Goal: Answer question/provide support

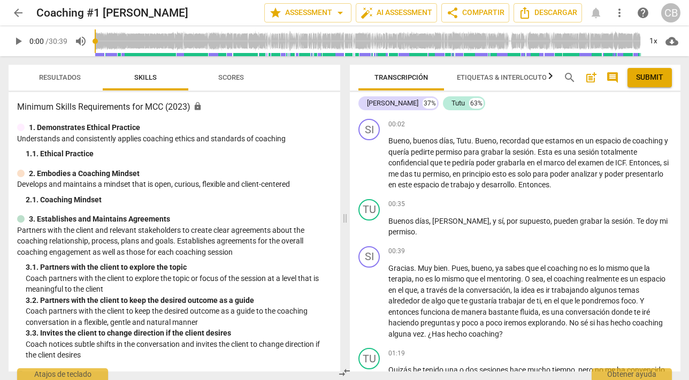
click at [14, 13] on span "arrow_back" at bounding box center [18, 12] width 13 height 13
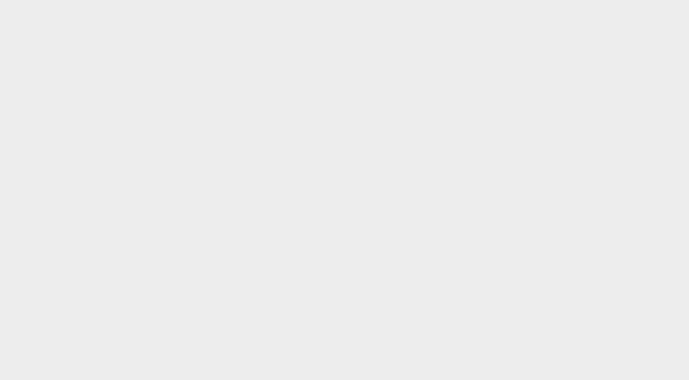
click at [59, 0] on html at bounding box center [344, 0] width 689 height 0
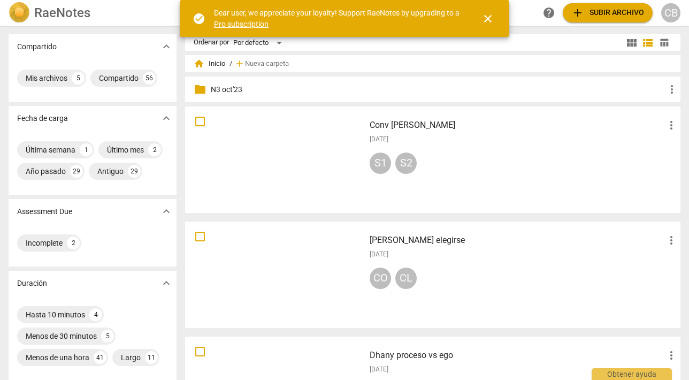
click at [292, 159] on div at bounding box center [275, 159] width 172 height 99
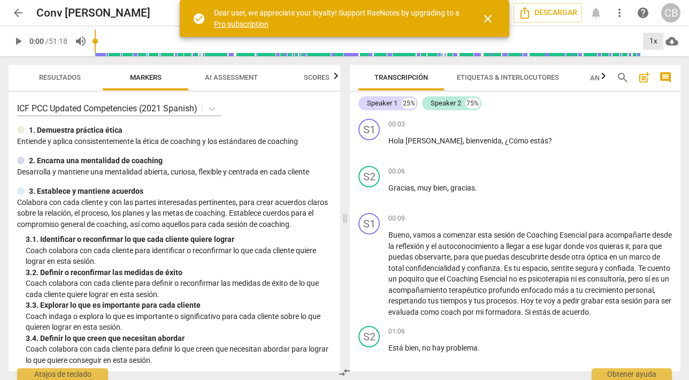
click at [653, 40] on div "1x" at bounding box center [653, 41] width 20 height 17
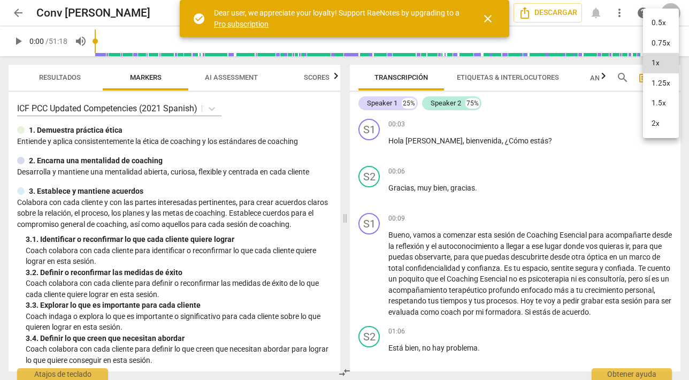
click at [657, 119] on li "2x" at bounding box center [661, 123] width 36 height 20
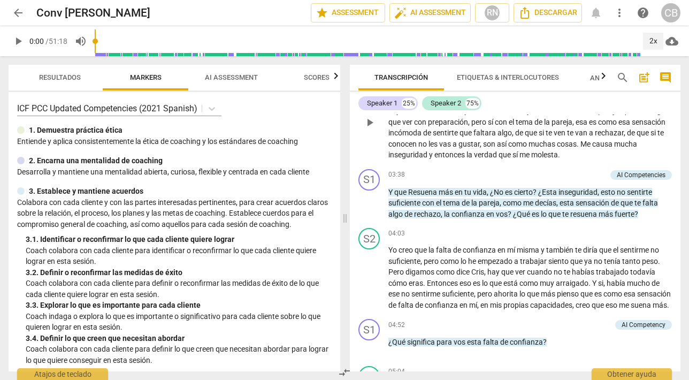
scroll to position [520, 0]
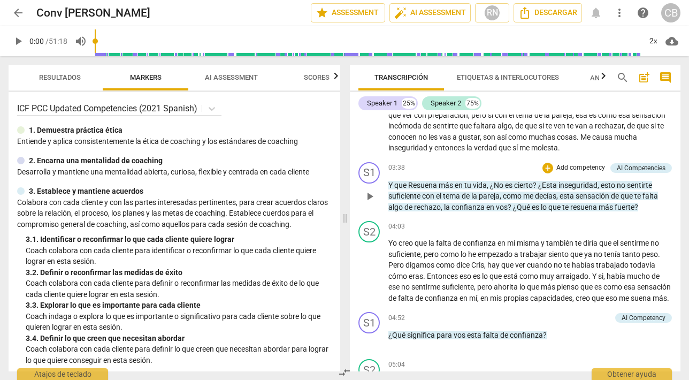
click at [369, 200] on span "play_arrow" at bounding box center [369, 196] width 13 height 13
click at [369, 200] on span "pause" at bounding box center [369, 196] width 13 height 13
type input "240"
click at [543, 172] on div "+" at bounding box center [547, 168] width 11 height 11
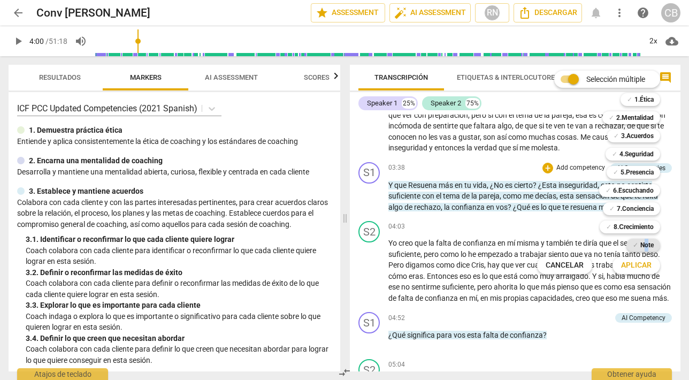
click at [647, 244] on b "Note" at bounding box center [646, 245] width 13 height 13
click at [632, 264] on span "Aplicar" at bounding box center [636, 265] width 30 height 11
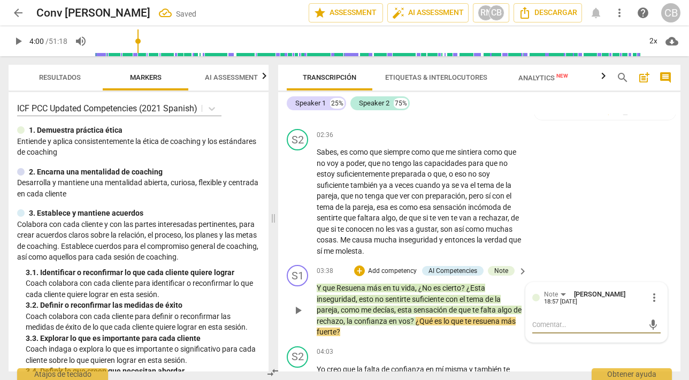
click at [648, 324] on span "mic" at bounding box center [653, 324] width 13 height 13
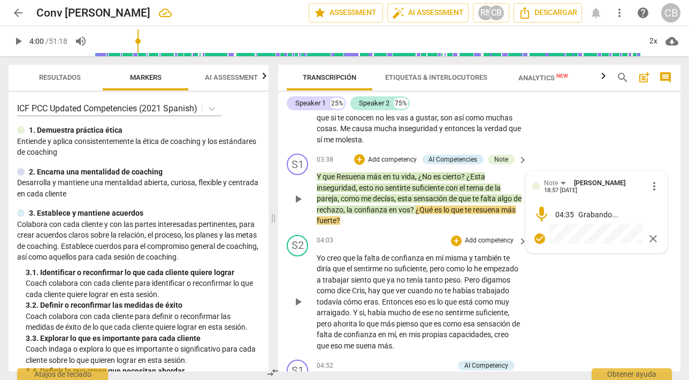
scroll to position [632, 0]
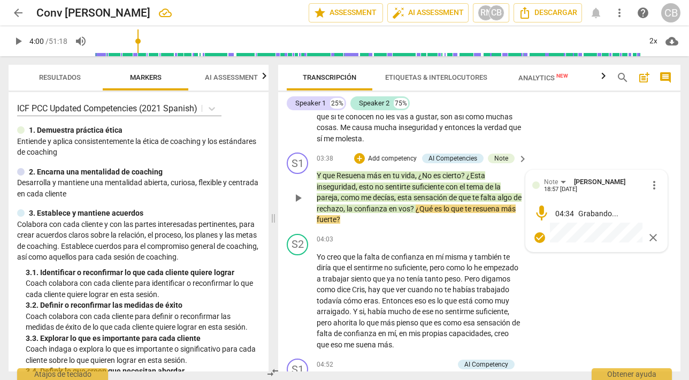
click at [538, 240] on span "check_circle" at bounding box center [539, 237] width 13 height 13
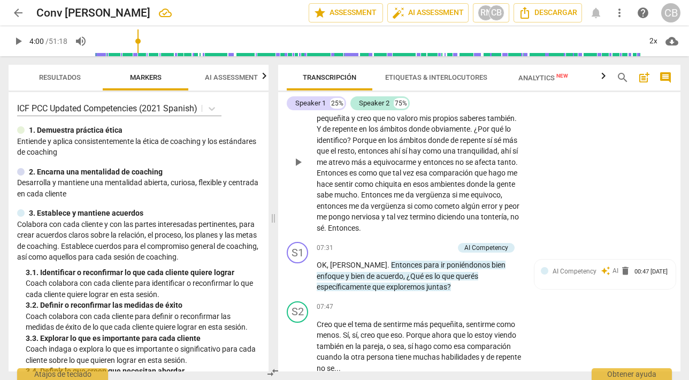
scroll to position [1096, 0]
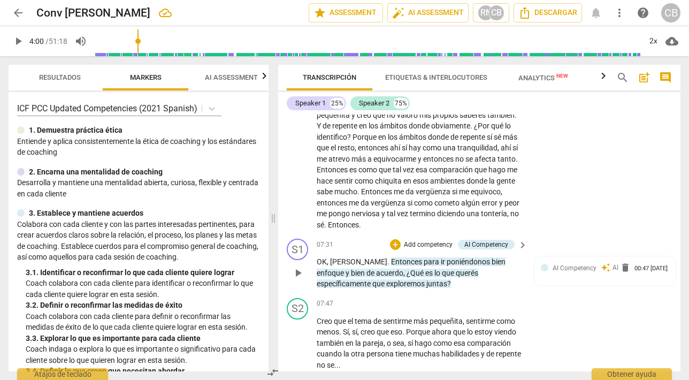
click at [372, 279] on span "específicamente" at bounding box center [345, 283] width 56 height 9
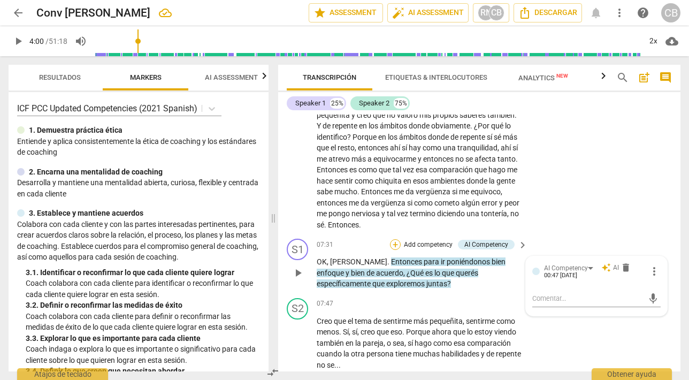
click at [394, 239] on div "+" at bounding box center [395, 244] width 11 height 11
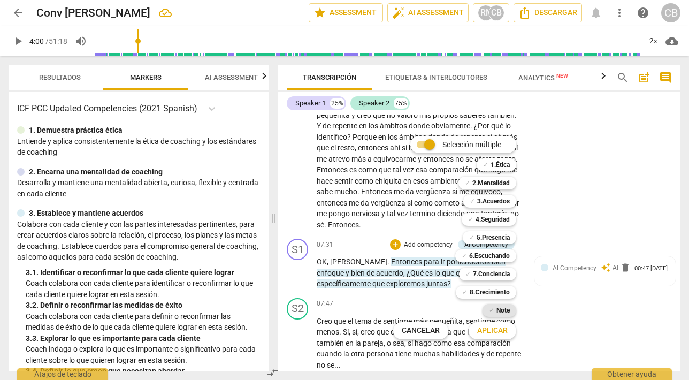
click at [505, 309] on b "Note" at bounding box center [502, 310] width 13 height 13
click at [493, 327] on span "Aplicar" at bounding box center [492, 330] width 30 height 11
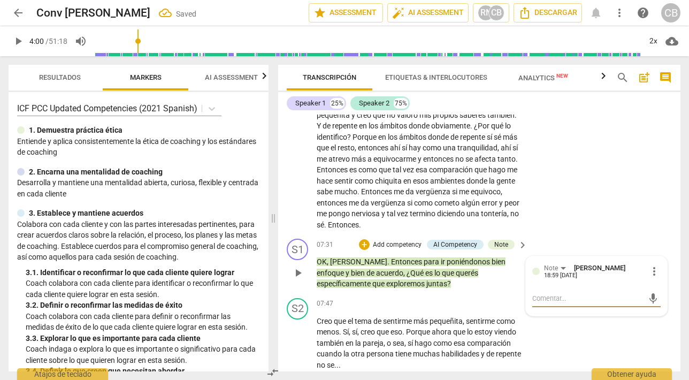
type textarea "o"
type textarea "ok"
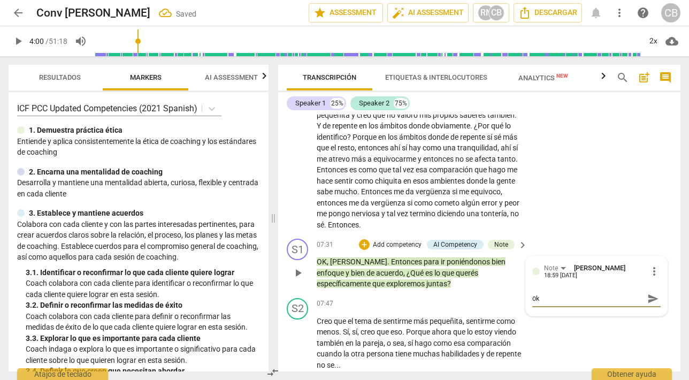
type textarea "ok"
type textarea "ok h"
type textarea "ok ha"
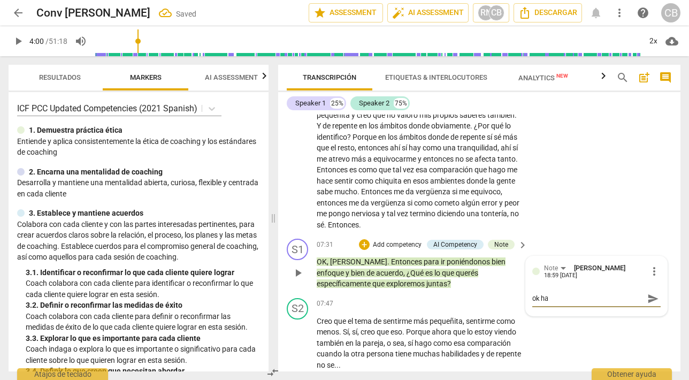
type textarea "ok hab"
type textarea "ok habe"
type textarea "ok haber"
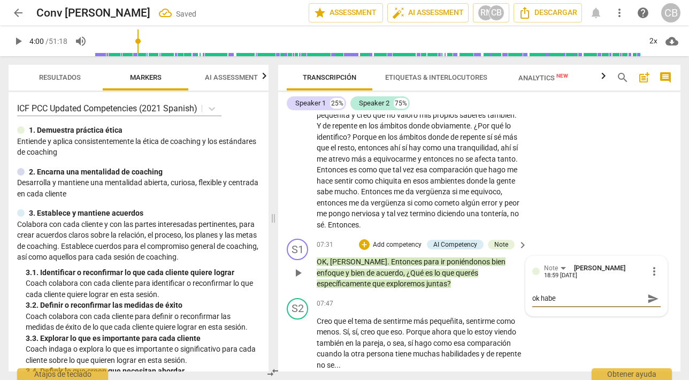
type textarea "ok haber"
type textarea "ok haber e"
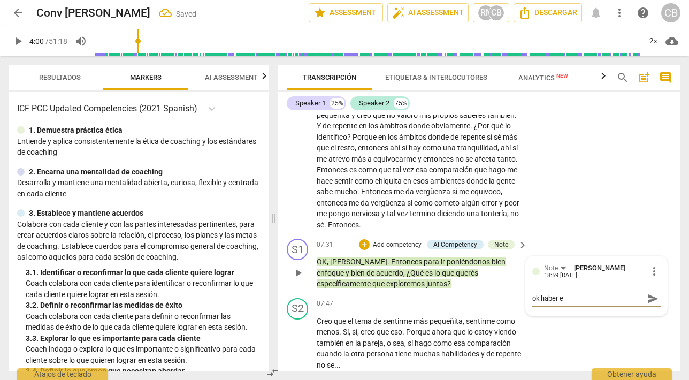
type textarea "ok haber ex"
type textarea "ok haber exp"
type textarea "ok haber expl"
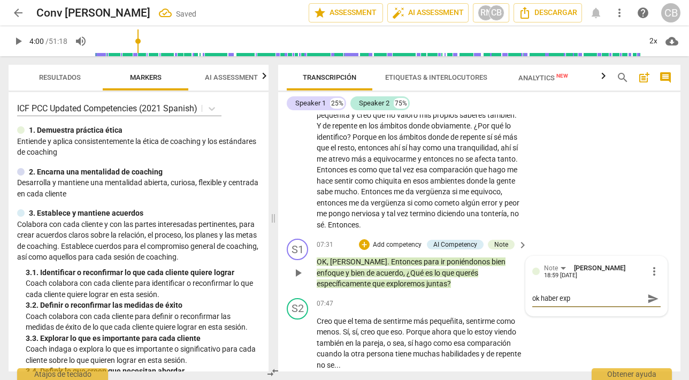
type textarea "ok haber expl"
type textarea "ok haber explo"
type textarea "ok haber explor"
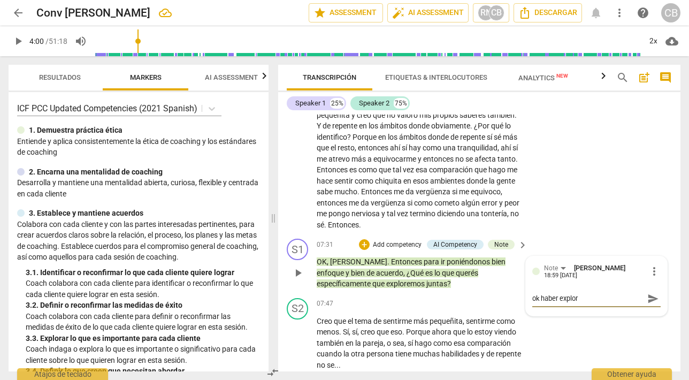
type textarea "ok haber explora"
type textarea "ok haber explorad"
type textarea "ok haber explorado"
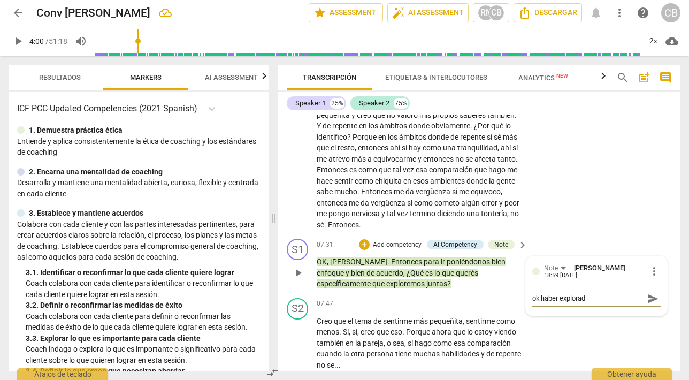
type textarea "ok haber explorado"
type textarea "ok haber explorado u"
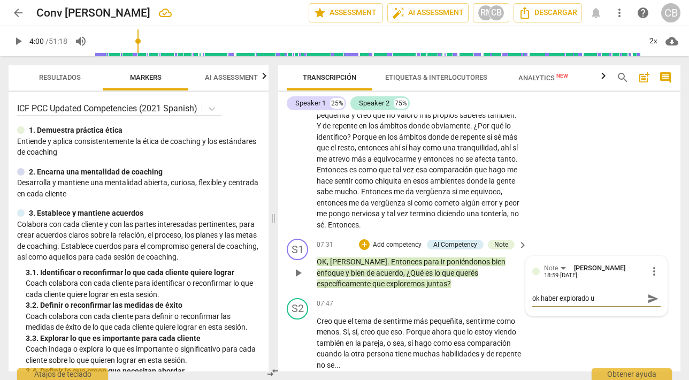
type textarea "ok haber explorado un"
type textarea "ok haber explorado un p"
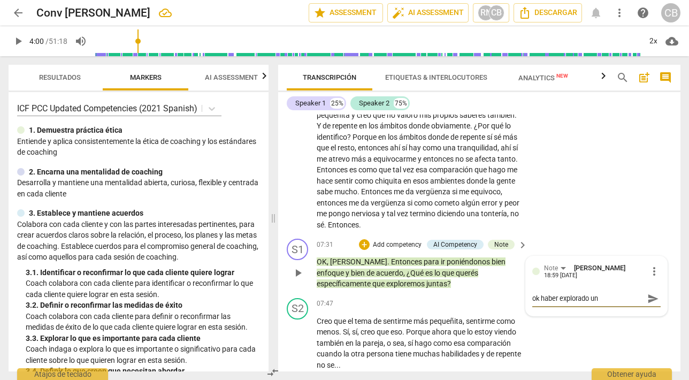
type textarea "ok haber explorado un p"
type textarea "ok haber explorado un po"
type textarea "ok haber explorado un poc"
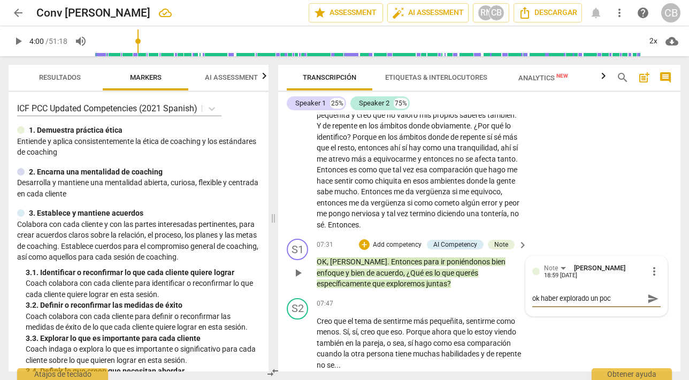
type textarea "ok haber explorado un poco"
type textarea "ok haber explorado un poco p"
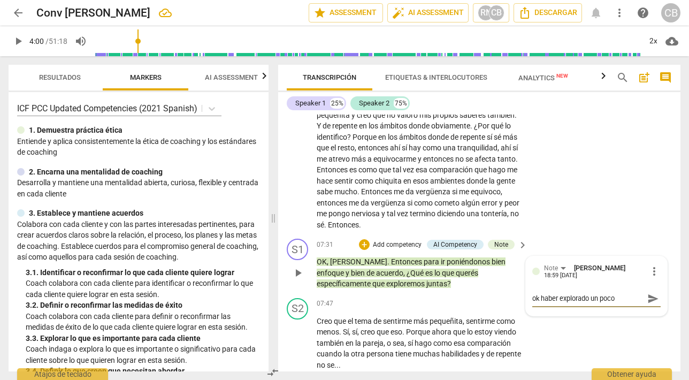
type textarea "ok haber explorado un poco p"
type textarea "ok haber explorado un poco pa"
type textarea "ok haber explorado un poco par"
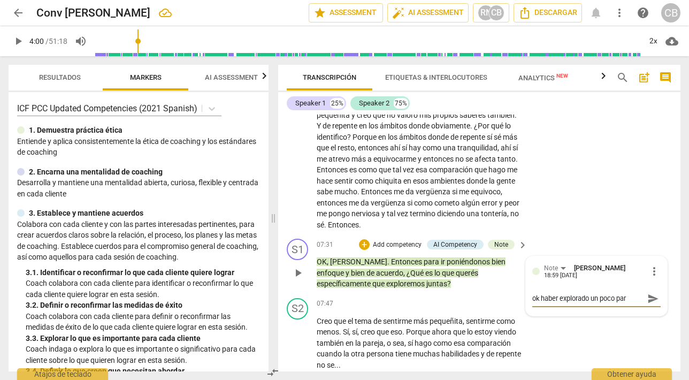
type textarea "ok haber explorado un poco para"
type textarea "ok haber explorado un poco para l"
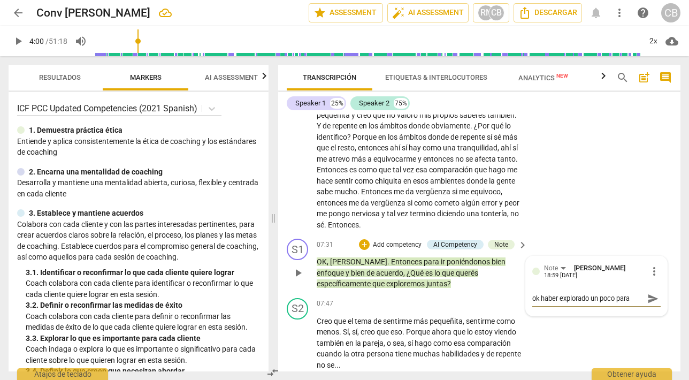
type textarea "ok haber explorado un poco para l"
type textarea "ok haber explorado un poco para lu"
type textarea "ok haber explorado un poco para lue"
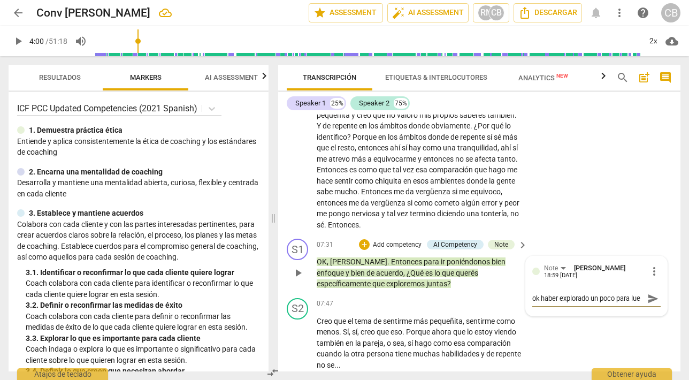
scroll to position [9, 0]
type textarea "ok haber explorado un poco para lueg"
type textarea "ok haber explorado un poco para luego"
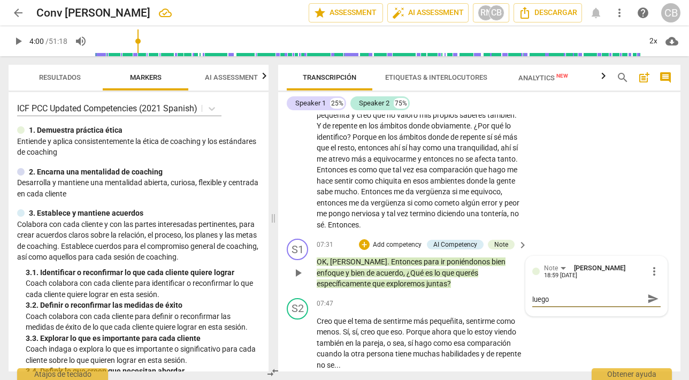
type textarea "ok haber explorado un poco para luego"
type textarea "ok haber explorado un poco para luego c"
type textarea "ok haber explorado un poco para luego ce"
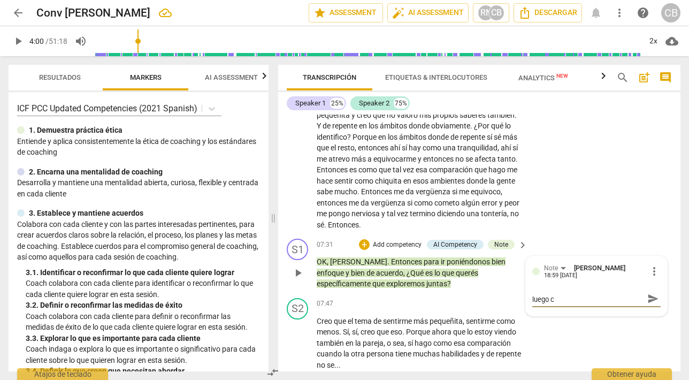
type textarea "ok haber explorado un poco para luego ce"
type textarea "ok haber explorado un poco para luego cen"
type textarea "ok haber explorado un poco para luego ce"
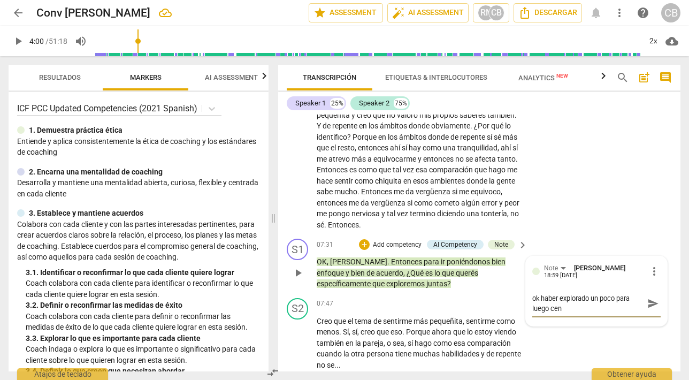
type textarea "ok haber explorado un poco para luego ce"
type textarea "ok haber explorado un poco para luego c"
type textarea "ok haber explorado un poco para luego"
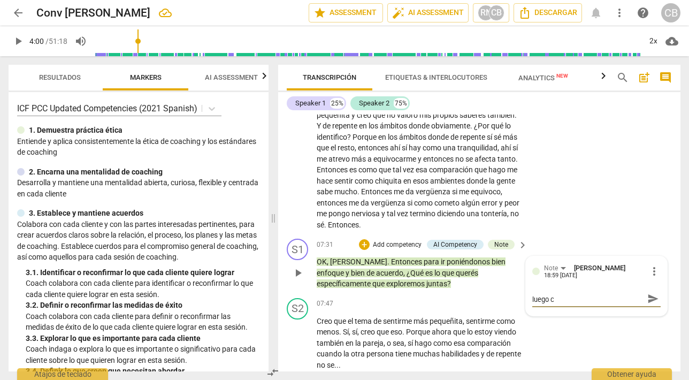
type textarea "ok haber explorado un poco para luego"
type textarea "ok haber explorado un poco para luego r"
type textarea "ok haber explorado un poco para luego re"
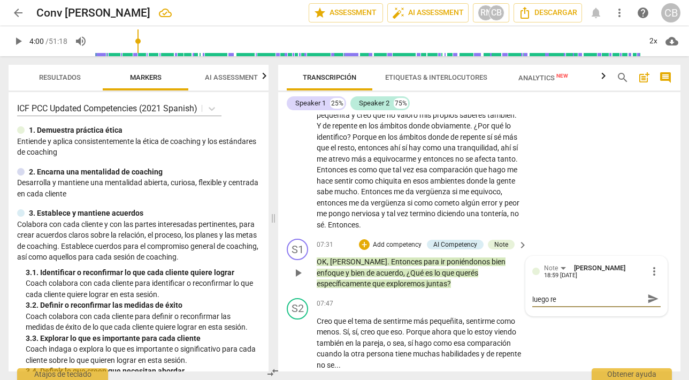
type textarea "ok haber explorado un poco para luego rec"
type textarea "ok haber explorado un poco para luego rece"
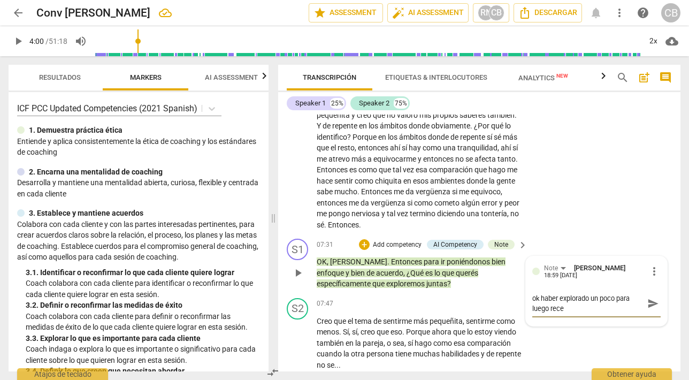
type textarea "ok haber explorado un poco para luego recen"
type textarea "ok haber explorado un poco para luego recent"
type textarea "ok haber explorado un poco para luego recentr"
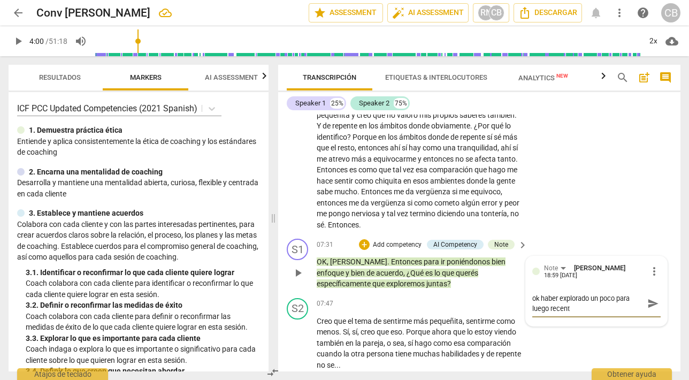
type textarea "ok haber explorado un poco para luego recentr"
type textarea "ok haber explorado un poco para luego recentra"
type textarea "ok haber explorado un poco para luego recentrar"
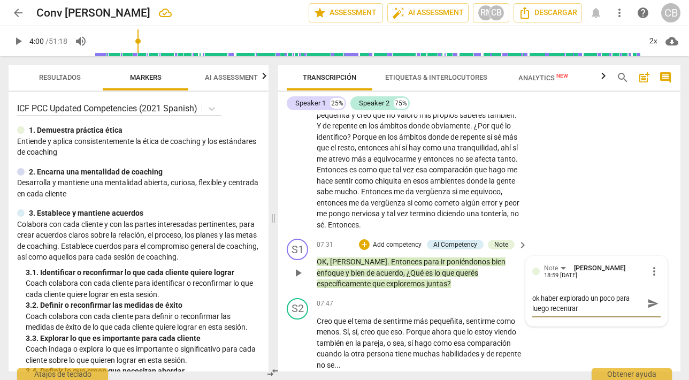
type textarea "ok haber explorado un poco para luego recetar"
type textarea "ok haber explorado un poco para luego recetar e"
type textarea "ok haber explorado un poco para luego recetar el"
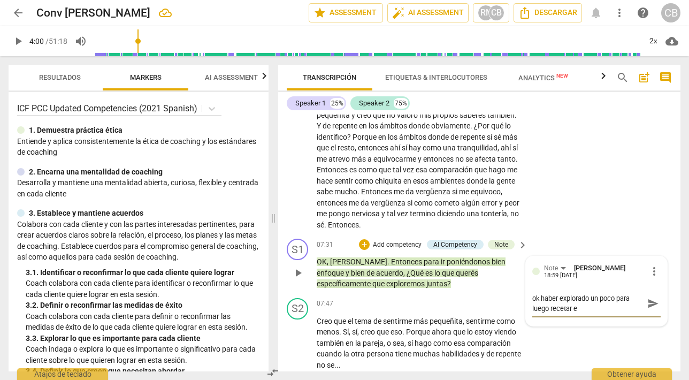
type textarea "ok haber explorado un poco para luego recetar el"
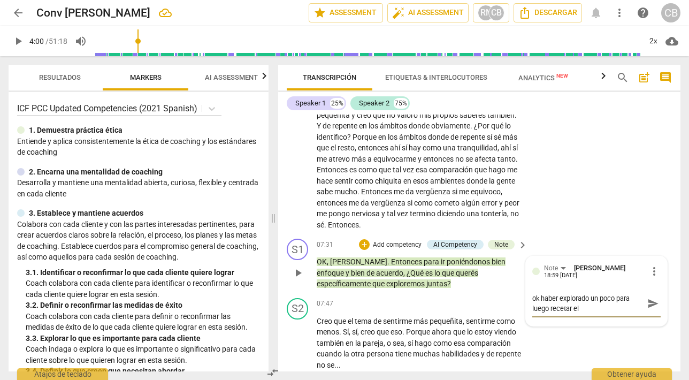
type textarea "ok haber explorado un poco para luego recetar e"
type textarea "ok haber explorado un poco para luego recetar"
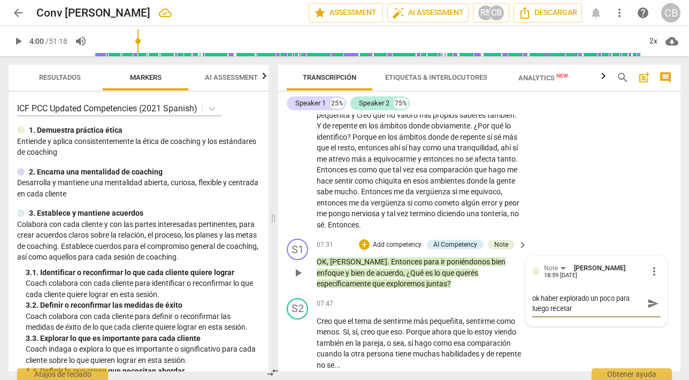
type textarea "ok haber explorado un poco para luego recetar"
type textarea "ok haber explorado un poco para luego receta"
type textarea "ok haber explorado un poco para luego recet"
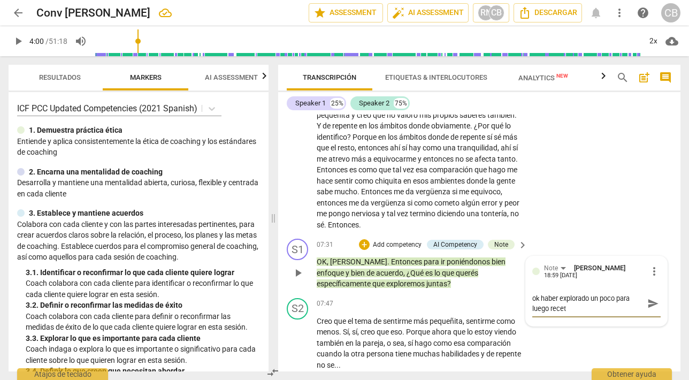
type textarea "ok haber explorado un poco para luego rece"
type textarea "ok haber explorado un poco para luego recen"
type textarea "ok haber explorado un poco para luego recent"
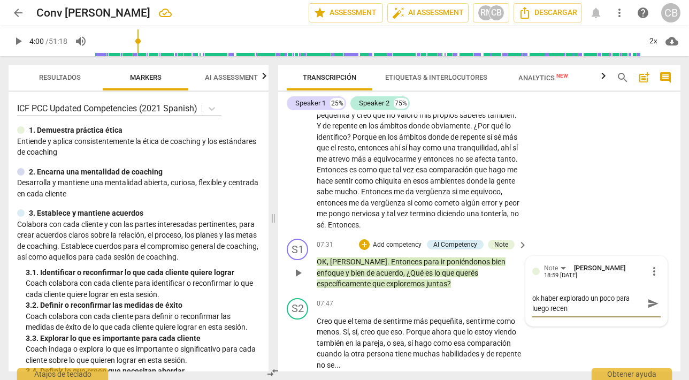
type textarea "ok haber explorado un poco para luego recent"
type textarea "ok haber explorado un poco para luego recentr"
type textarea "ok haber explorado un poco para luego recentra"
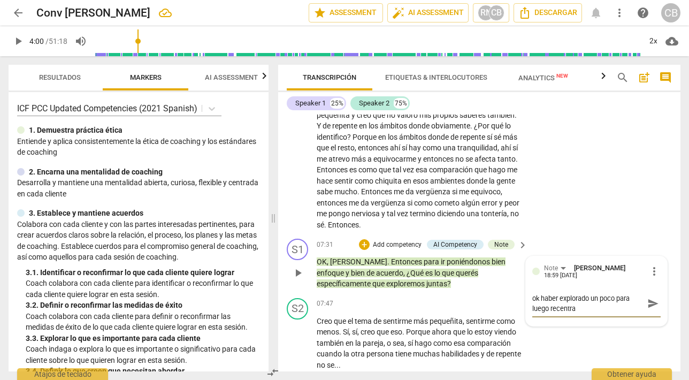
type textarea "ok haber explorado un poco para luego recentrar"
type textarea "ok haber explorado un poco para luego recentrar e"
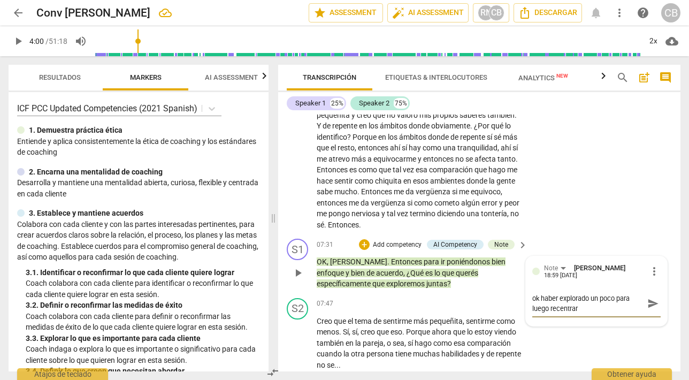
type textarea "ok haber explorado un poco para luego recentrar e"
type textarea "ok haber explorado un poco para luego recentrar el"
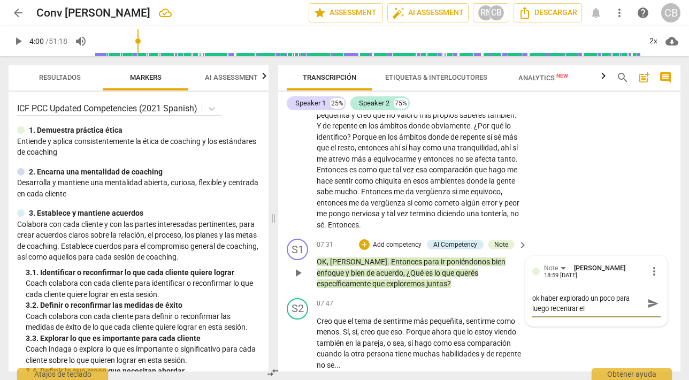
type textarea "ok haber explorado un poco para luego recentrar el f"
type textarea "ok haber explorado un poco para luego recentrar el fo"
type textarea "ok haber explorado un poco para luego recentrar el foc"
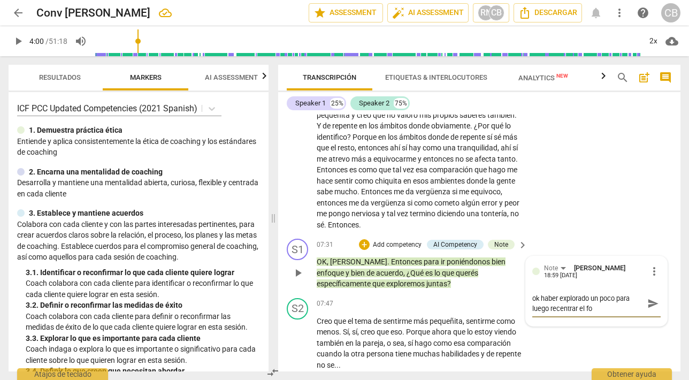
type textarea "ok haber explorado un poco para luego recentrar el foc"
type textarea "ok haber explorado un poco para luego recentrar el foco"
type textarea "ok haber explorado un poco para luego recentrar el foco."
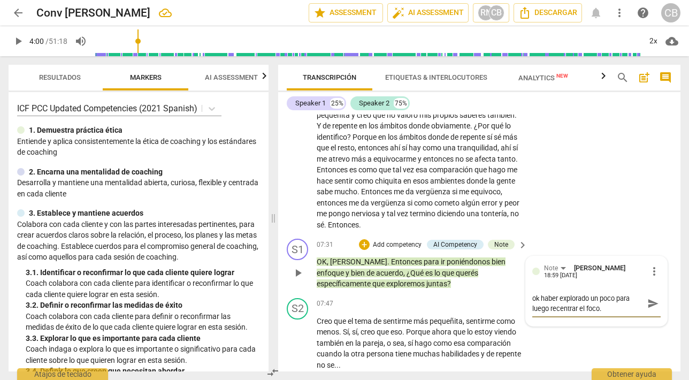
click at [647, 297] on span "send" at bounding box center [653, 303] width 12 height 12
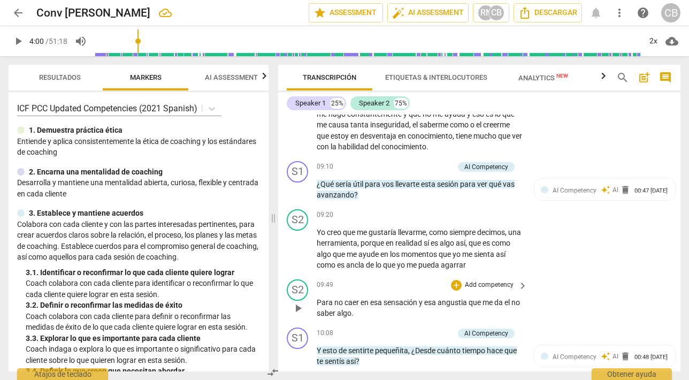
scroll to position [1454, 0]
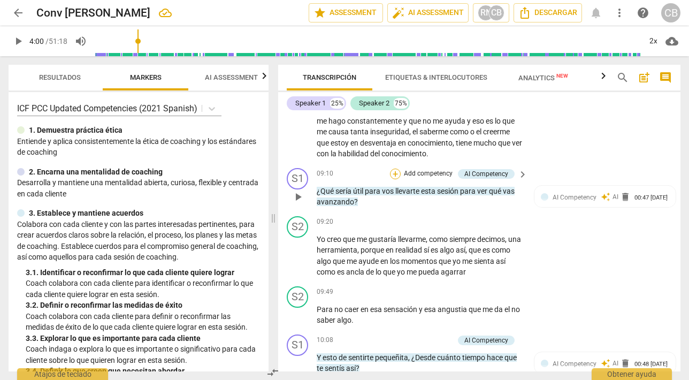
click at [396, 168] on div "+" at bounding box center [395, 173] width 11 height 11
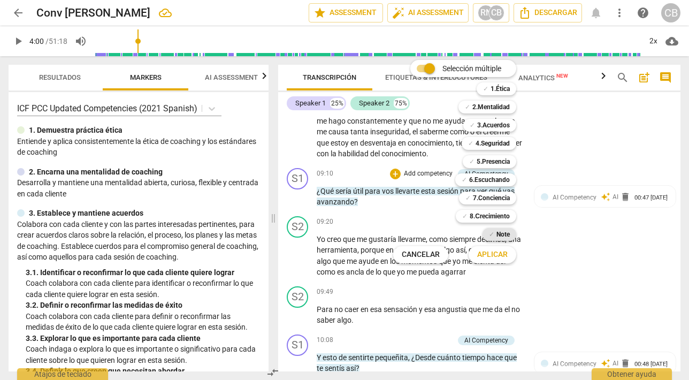
click at [500, 234] on b "Note" at bounding box center [502, 234] width 13 height 13
click at [494, 253] on span "Aplicar" at bounding box center [492, 254] width 30 height 11
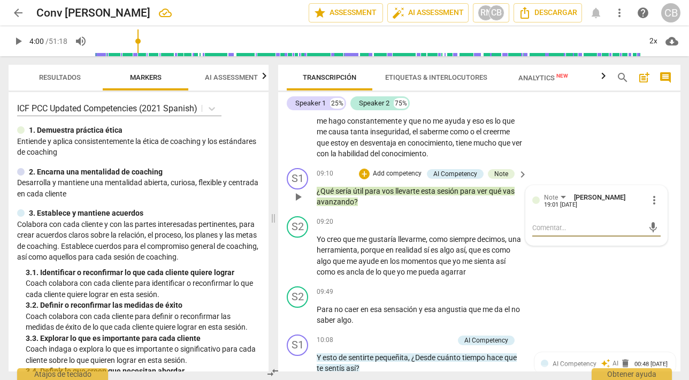
type textarea "👍🏼"
click at [647, 221] on span "send" at bounding box center [653, 227] width 12 height 12
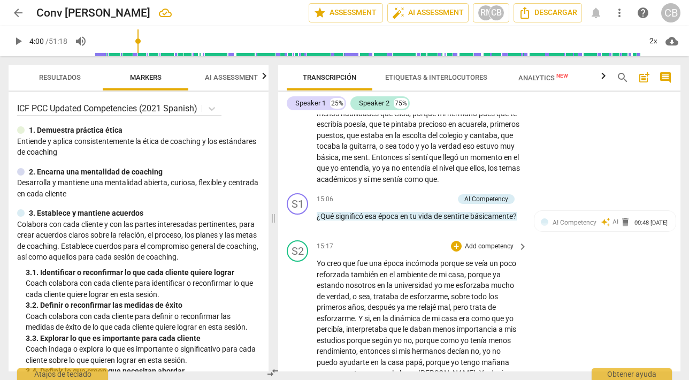
scroll to position [2284, 0]
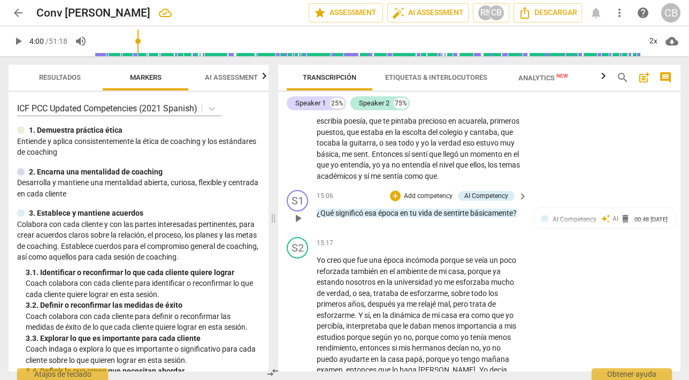
click at [297, 212] on span "play_arrow" at bounding box center [298, 218] width 13 height 13
click at [297, 212] on span "pause" at bounding box center [298, 218] width 13 height 13
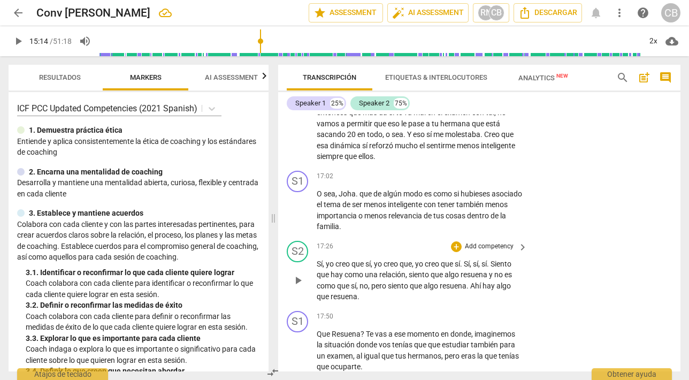
scroll to position [2638, 0]
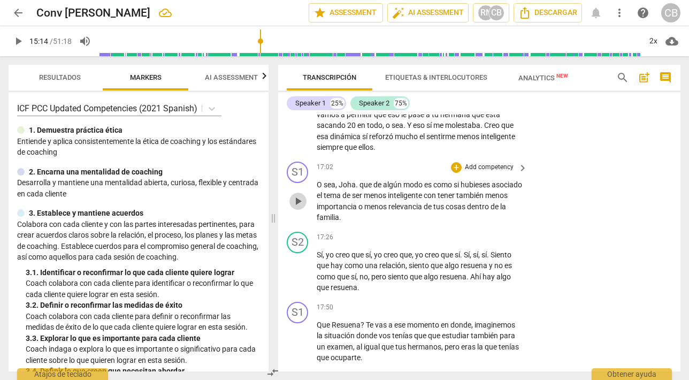
click at [296, 195] on span "play_arrow" at bounding box center [298, 201] width 13 height 13
click at [298, 195] on span "pause" at bounding box center [298, 201] width 13 height 13
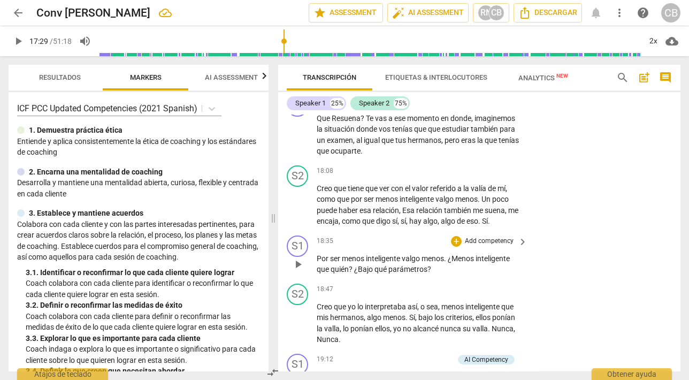
scroll to position [2848, 0]
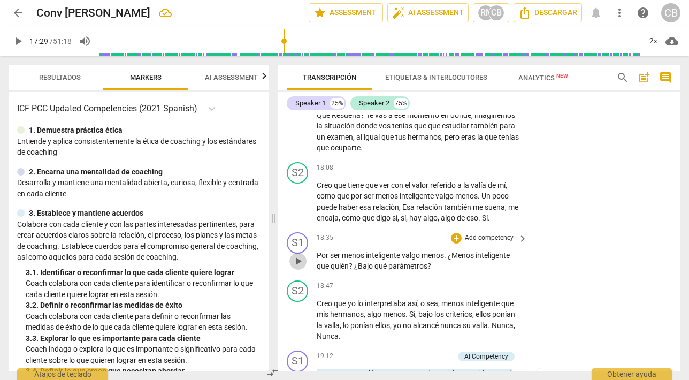
click at [298, 255] on span "play_arrow" at bounding box center [298, 261] width 13 height 13
click at [298, 255] on span "pause" at bounding box center [298, 261] width 13 height 13
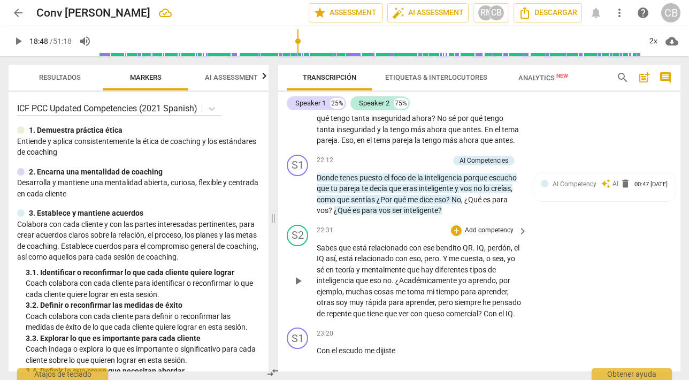
scroll to position [3481, 0]
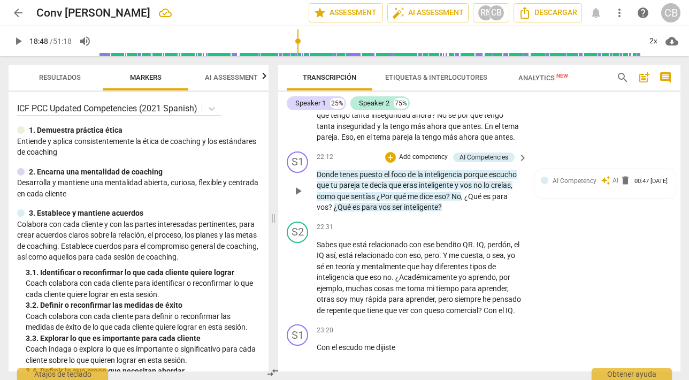
click at [297, 185] on span "play_arrow" at bounding box center [298, 191] width 13 height 13
click at [296, 185] on span "pause" at bounding box center [298, 191] width 13 height 13
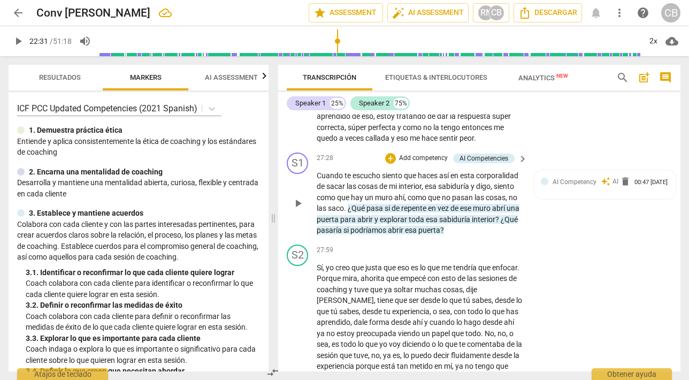
scroll to position [4327, 0]
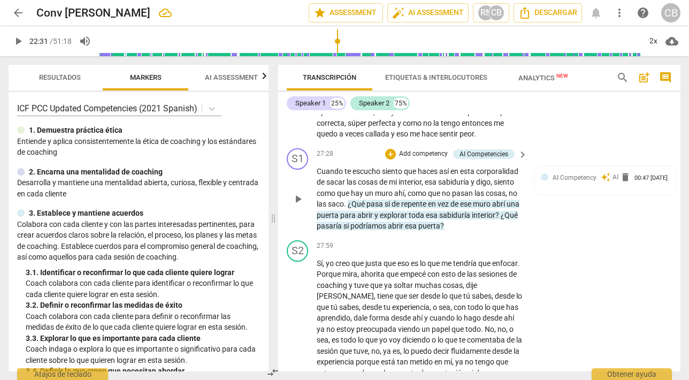
click at [297, 193] on span "play_arrow" at bounding box center [298, 199] width 13 height 13
click at [299, 193] on span "pause" at bounding box center [298, 199] width 13 height 13
type input "1677"
click at [388, 149] on div "+" at bounding box center [390, 154] width 11 height 11
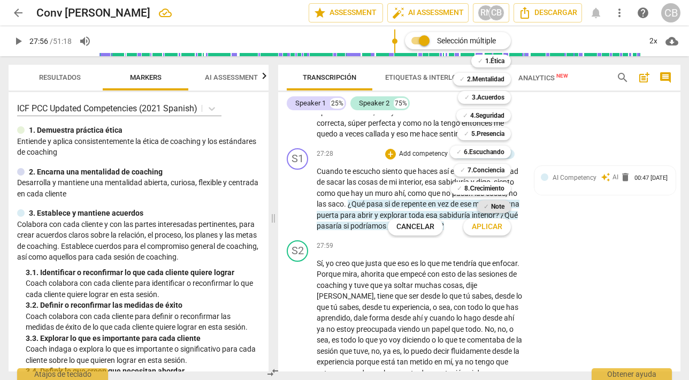
click at [493, 207] on b "Note" at bounding box center [497, 206] width 13 height 13
click at [486, 226] on span "Aplicar" at bounding box center [487, 226] width 30 height 11
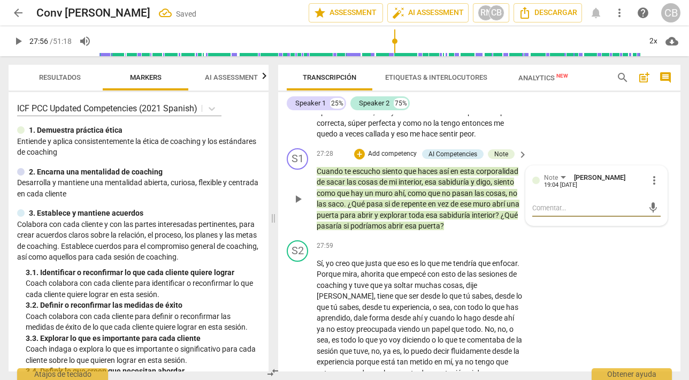
type textarea "M"
type textarea "Me"
type textarea "Mej"
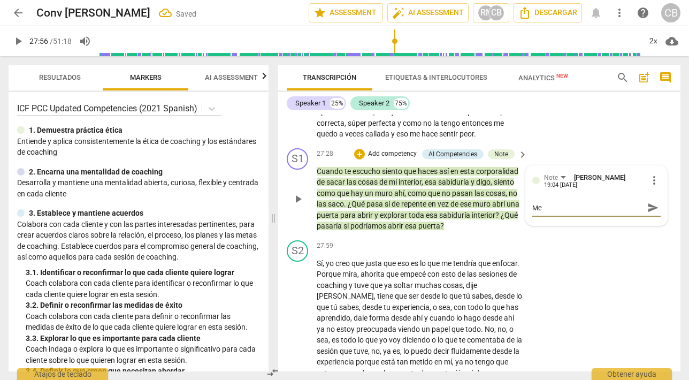
type textarea "Mej"
type textarea "Mejo"
type textarea "Mejor"
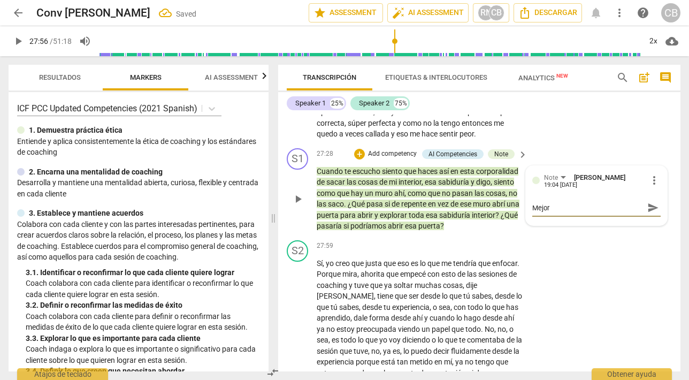
type textarea "Mejor"
type textarea "Mejo"
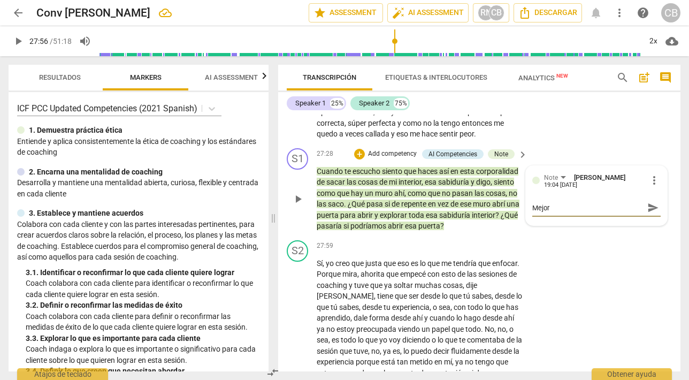
type textarea "Mejo"
type textarea "Mej"
type textarea "Me"
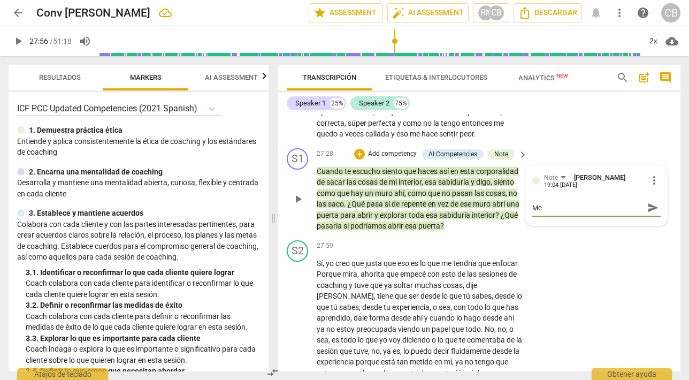
type textarea "M"
type textarea "E"
type textarea "Ef"
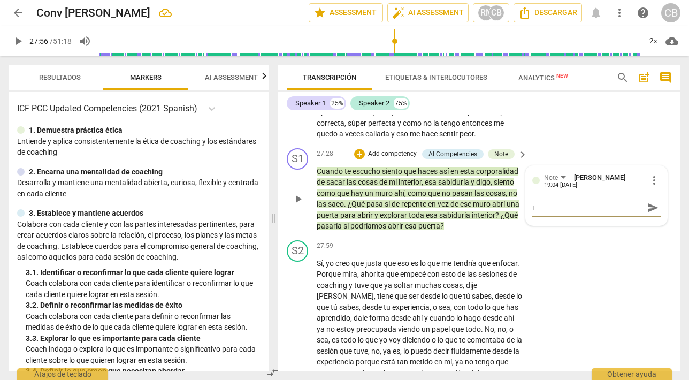
type textarea "Ef"
type textarea "Efe"
type textarea "Efec"
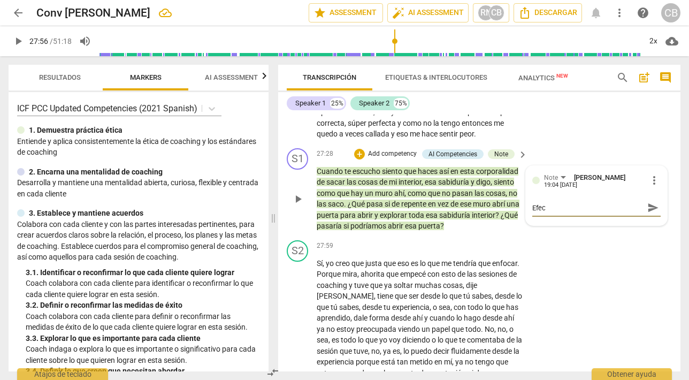
type textarea "Efect"
type textarea "Efecti"
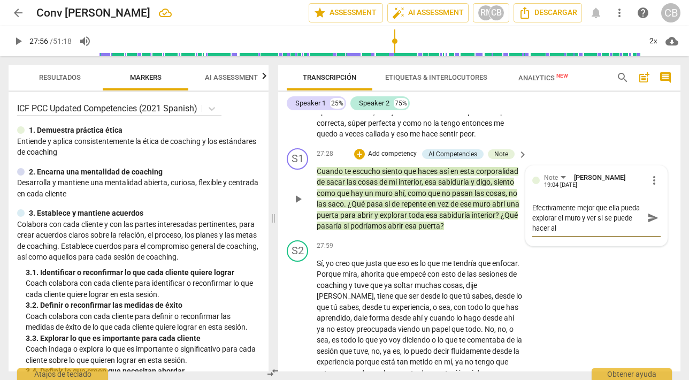
scroll to position [0, 0]
click at [586, 207] on textarea "Efectivamente mejor que ella pueda explorar el muro y ver si se puede hacer alg…" at bounding box center [587, 218] width 111 height 30
click at [588, 218] on textarea "Efectivamente mejor que ella pueda explorar el muro y ver si se puede hacer alg…" at bounding box center [587, 223] width 111 height 41
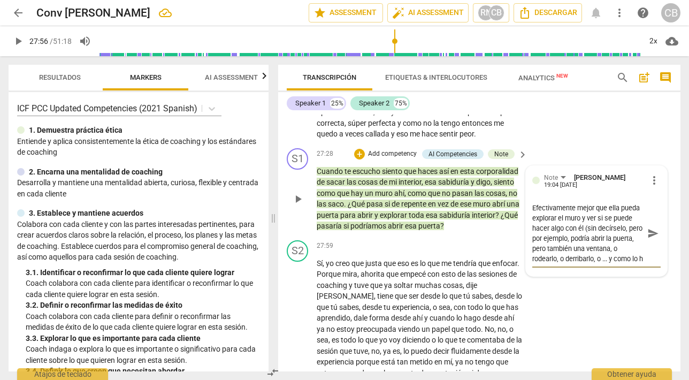
scroll to position [9, 0]
click at [647, 227] on span "send" at bounding box center [653, 233] width 12 height 12
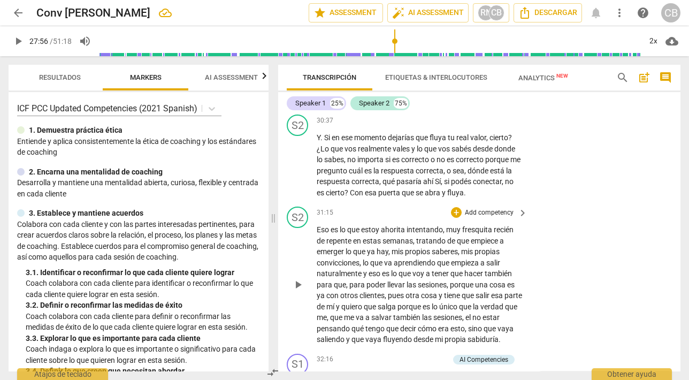
scroll to position [4886, 0]
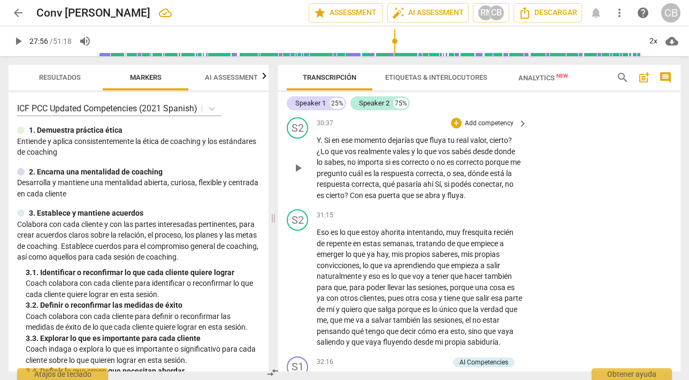
click at [299, 162] on span "play_arrow" at bounding box center [298, 168] width 13 height 13
click at [297, 162] on span "pause" at bounding box center [298, 168] width 13 height 13
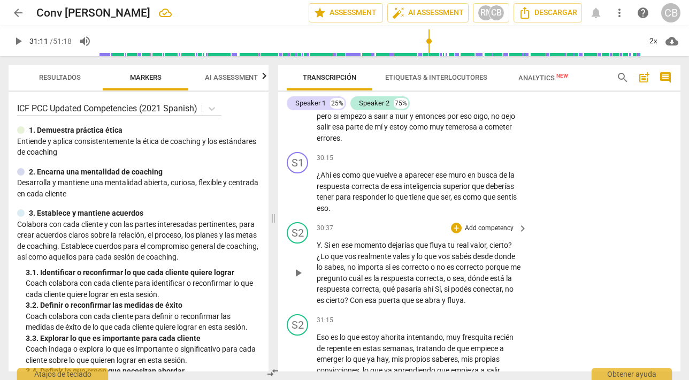
scroll to position [4777, 0]
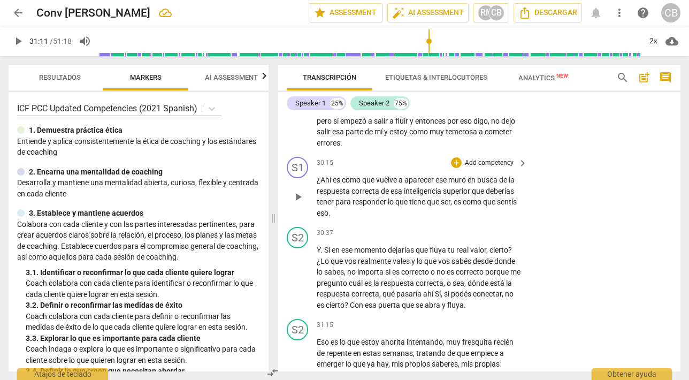
click at [298, 190] on span "play_arrow" at bounding box center [298, 196] width 13 height 13
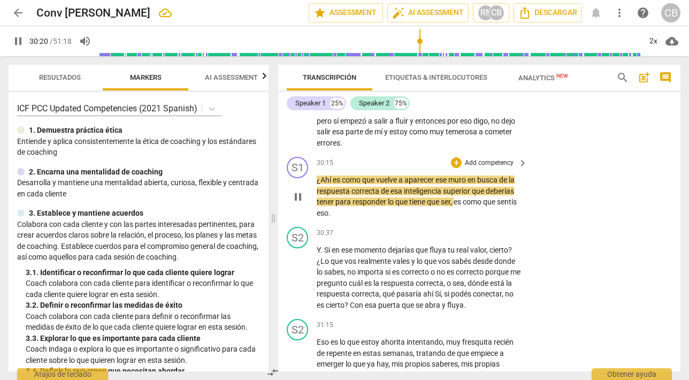
click at [298, 190] on span "pause" at bounding box center [298, 196] width 13 height 13
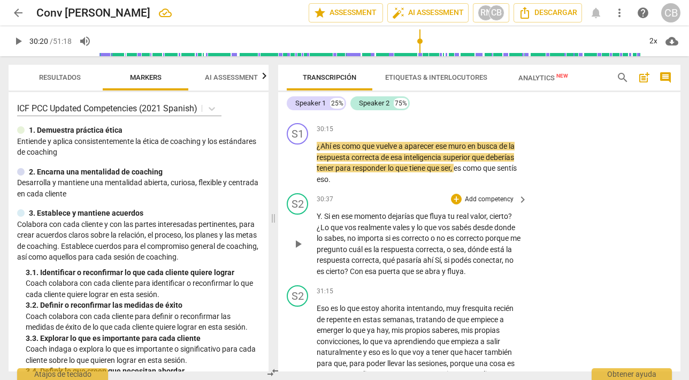
scroll to position [4810, 0]
click at [296, 157] on span "play_arrow" at bounding box center [298, 163] width 13 height 13
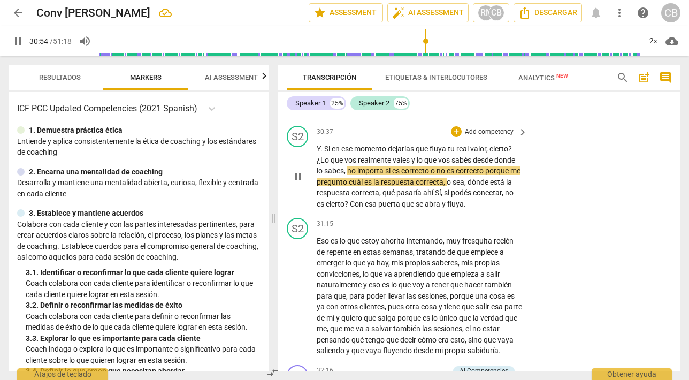
scroll to position [4893, 0]
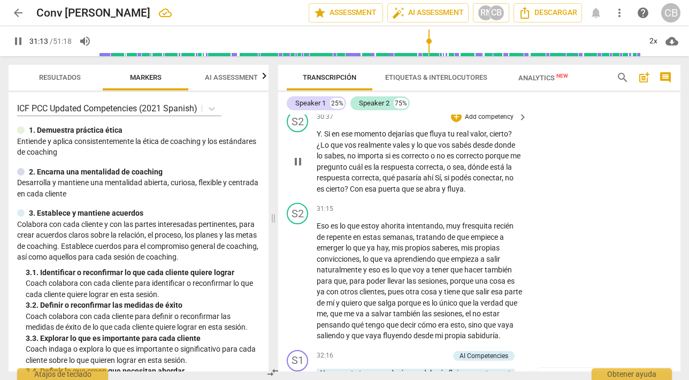
click at [301, 155] on span "pause" at bounding box center [298, 161] width 13 height 13
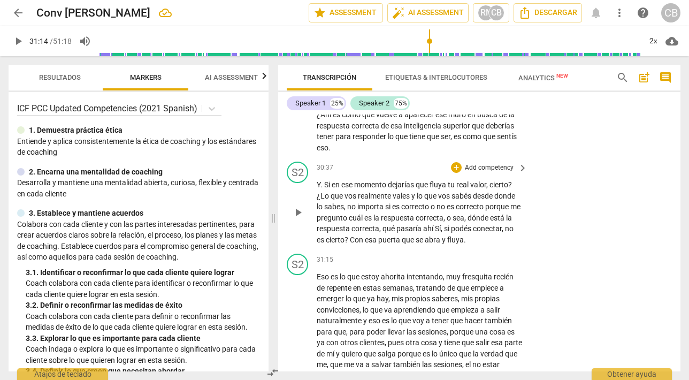
scroll to position [4840, 0]
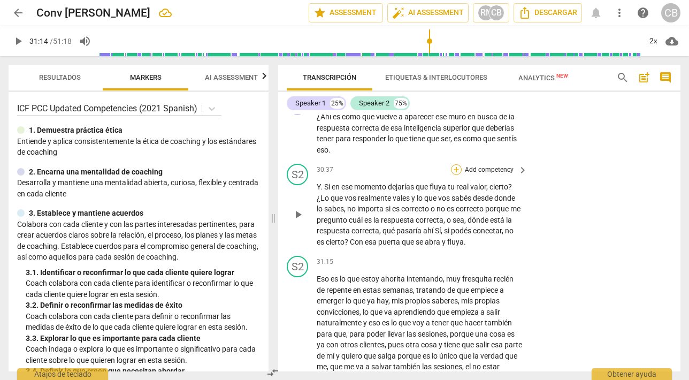
click at [457, 164] on div "+" at bounding box center [456, 169] width 11 height 11
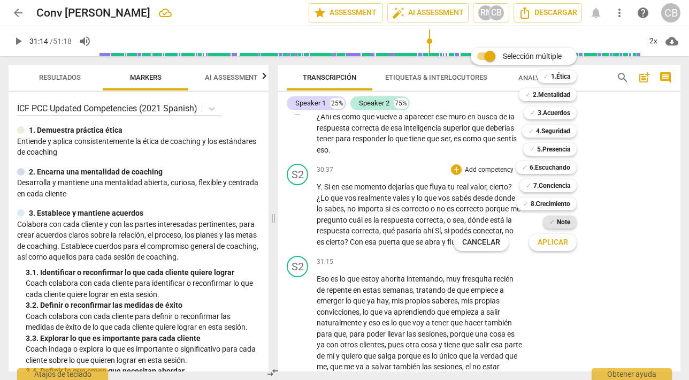
click at [560, 220] on b "Note" at bounding box center [563, 222] width 13 height 13
click at [556, 236] on button "Aplicar" at bounding box center [553, 242] width 48 height 19
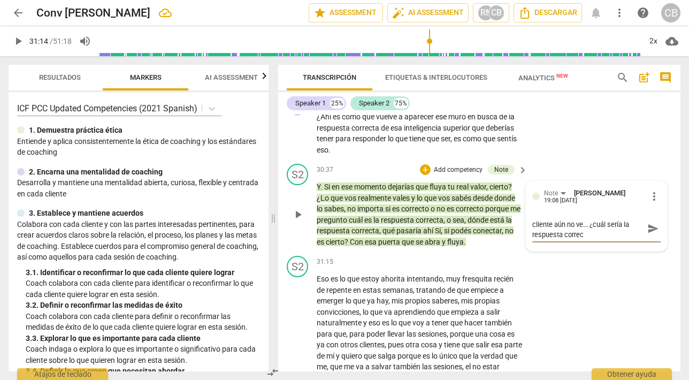
scroll to position [0, 0]
click at [586, 221] on textarea "Relaja el ver con claridad lo que el cliente aún no ve... ¿cuál sería la respue…" at bounding box center [587, 233] width 111 height 30
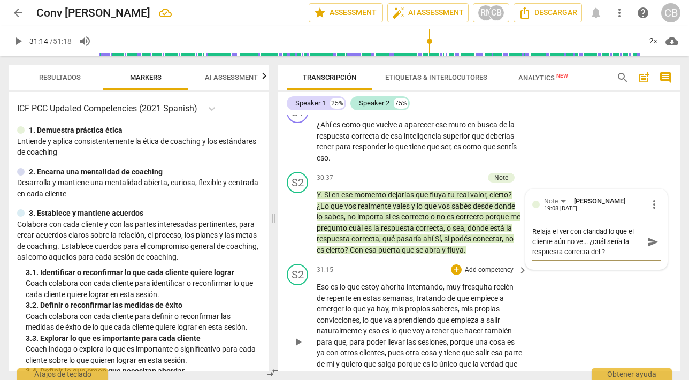
scroll to position [4830, 0]
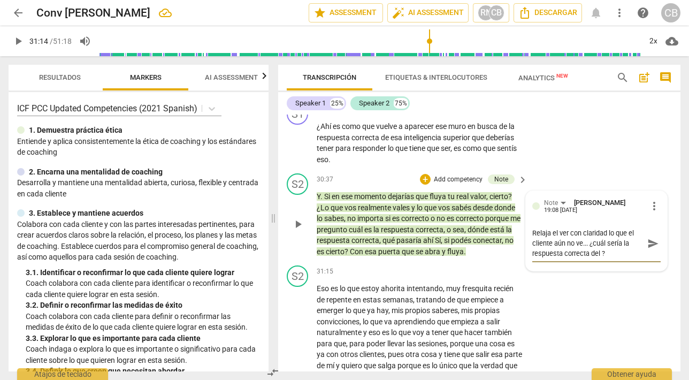
click at [550, 228] on textarea "Relaja el ver con claridad lo que el cliente aún no ve... ¿cuál sería la respue…" at bounding box center [587, 243] width 111 height 30
drag, startPoint x: 553, startPoint y: 234, endPoint x: 633, endPoint y: 234, distance: 79.7
click at [633, 234] on textarea "Relaja tu intervención desde el ver con claridad lo que el cliente aún no ve...…" at bounding box center [587, 243] width 111 height 30
drag, startPoint x: 547, startPoint y: 231, endPoint x: 596, endPoint y: 231, distance: 49.7
click at [597, 231] on textarea "Relaja tu intervención desde el ver con claridad lo que el cliente aún no ve...…" at bounding box center [587, 243] width 111 height 30
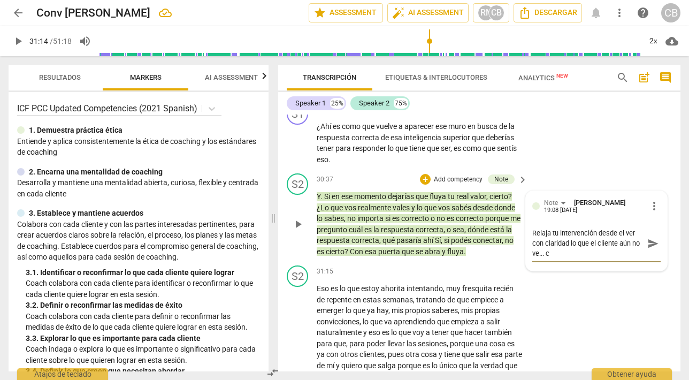
scroll to position [9, 0]
click at [649, 232] on span "send" at bounding box center [653, 238] width 12 height 12
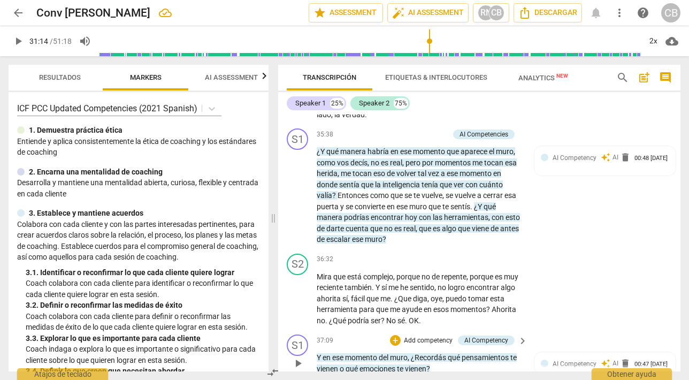
scroll to position [5568, 0]
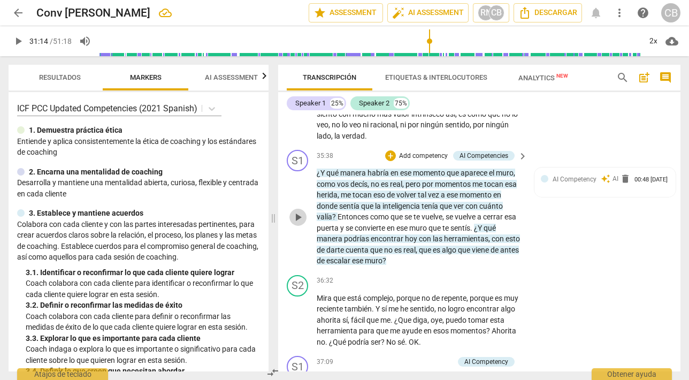
click at [298, 211] on span "play_arrow" at bounding box center [298, 217] width 13 height 13
click at [297, 211] on span "pause" at bounding box center [298, 217] width 13 height 13
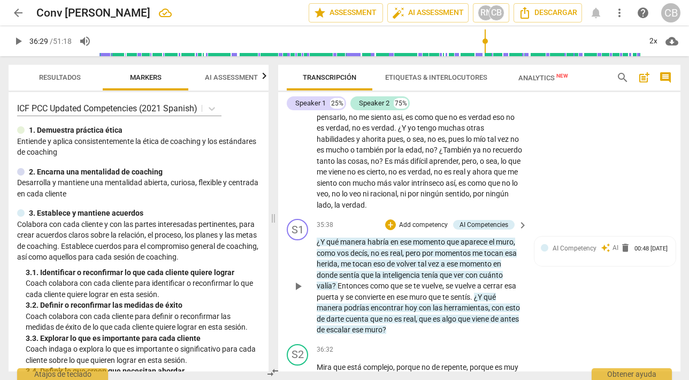
scroll to position [5507, 0]
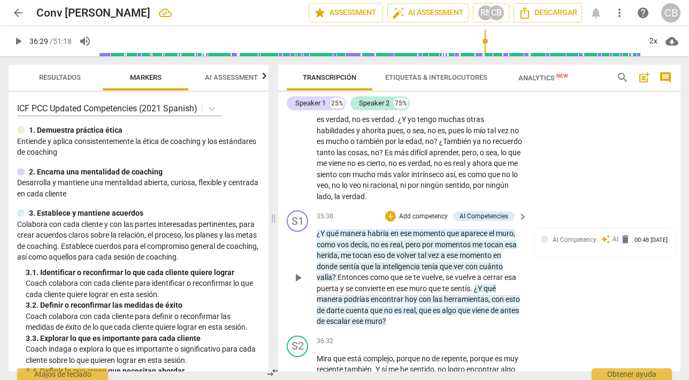
click at [424, 212] on p "Add competency" at bounding box center [423, 217] width 51 height 10
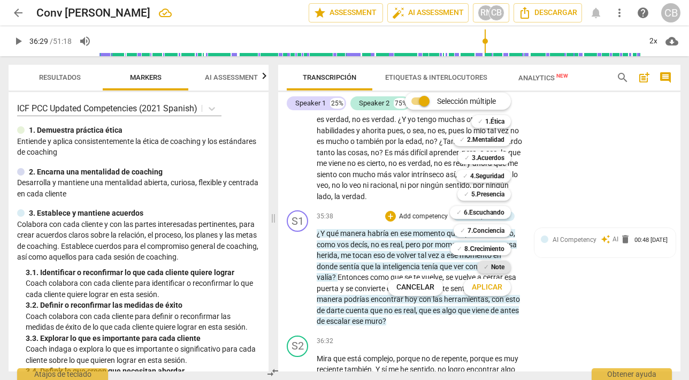
click at [494, 266] on b "Note" at bounding box center [497, 266] width 13 height 13
click at [490, 289] on span "Aplicar" at bounding box center [487, 287] width 30 height 11
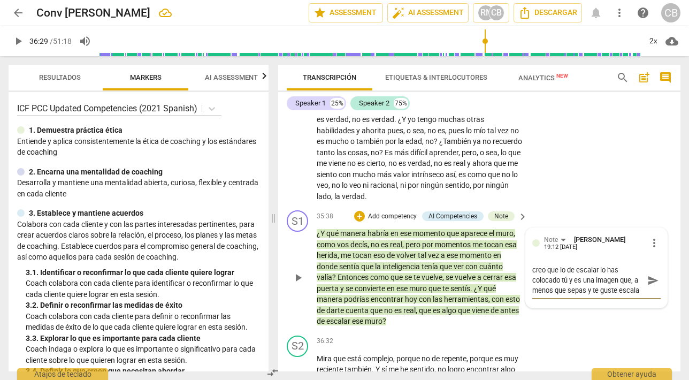
scroll to position [9, 0]
click at [647, 274] on span "send" at bounding box center [653, 280] width 12 height 12
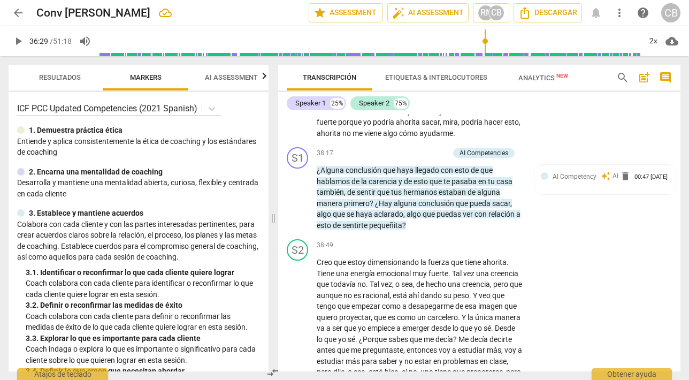
scroll to position [5942, 0]
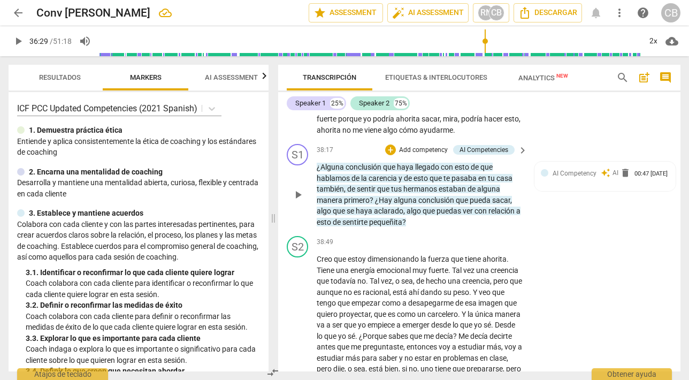
click at [425, 193] on p "¿Alguna conclusión que haya llegado con esto de que hablamos de la carencia y d…" at bounding box center [419, 195] width 205 height 66
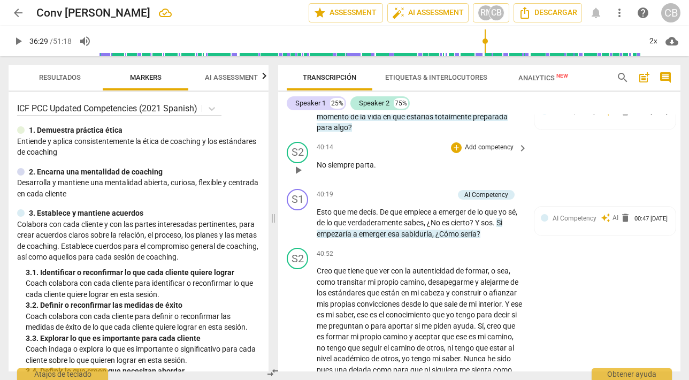
scroll to position [6275, 0]
click at [298, 163] on span "play_arrow" at bounding box center [298, 169] width 13 height 13
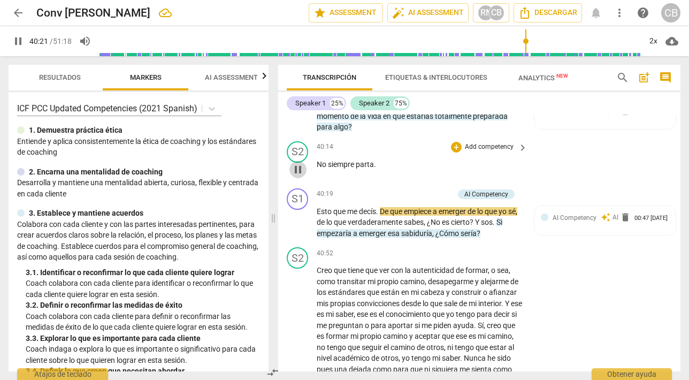
click at [298, 163] on span "pause" at bounding box center [298, 169] width 13 height 13
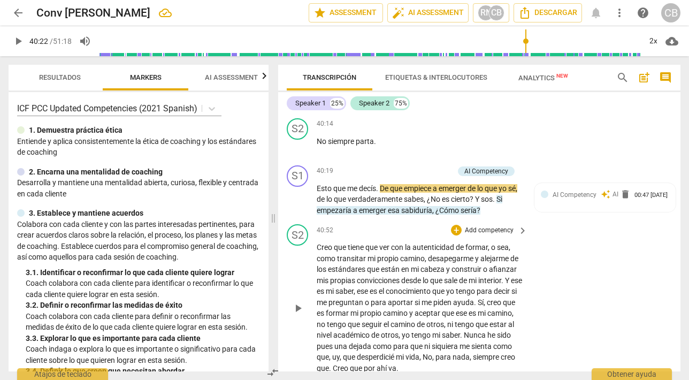
scroll to position [6300, 0]
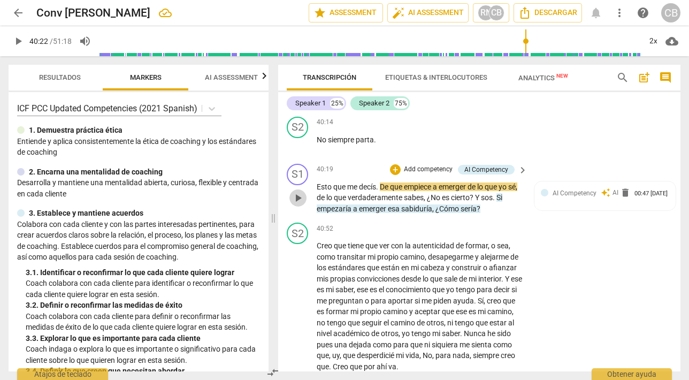
click at [299, 191] on span "play_arrow" at bounding box center [298, 197] width 13 height 13
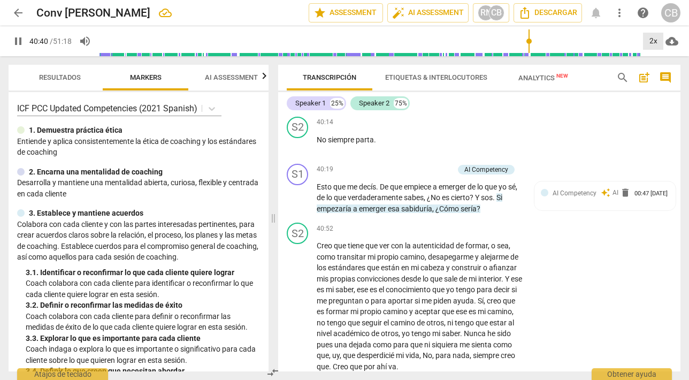
click at [652, 41] on div "2x" at bounding box center [653, 41] width 20 height 17
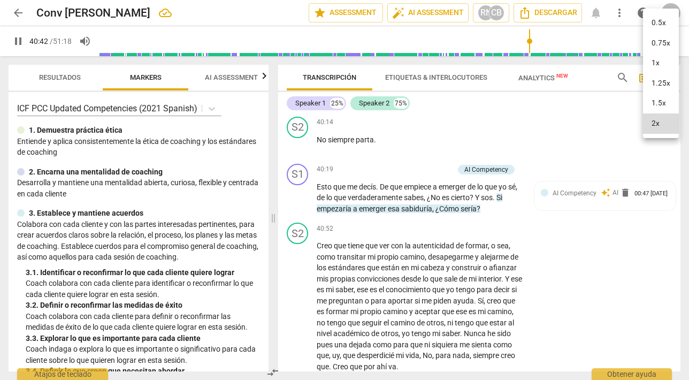
click at [656, 60] on li "1x" at bounding box center [661, 63] width 36 height 20
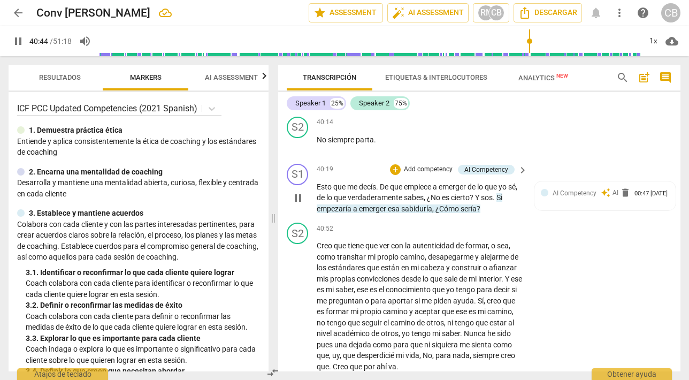
click at [299, 191] on span "pause" at bounding box center [298, 197] width 13 height 13
click at [316, 185] on div "play_arrow pause" at bounding box center [302, 198] width 27 height 26
click at [319, 182] on span "Esto" at bounding box center [325, 186] width 17 height 9
click at [301, 191] on span "play_arrow" at bounding box center [298, 197] width 13 height 13
click at [298, 191] on span "pause" at bounding box center [298, 197] width 13 height 13
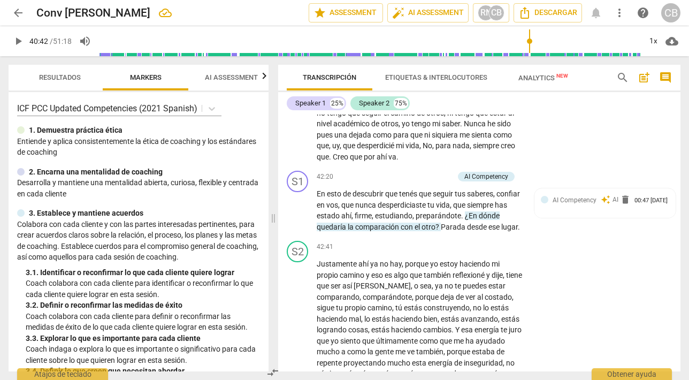
scroll to position [6511, 0]
click at [300, 203] on span "play_arrow" at bounding box center [298, 209] width 13 height 13
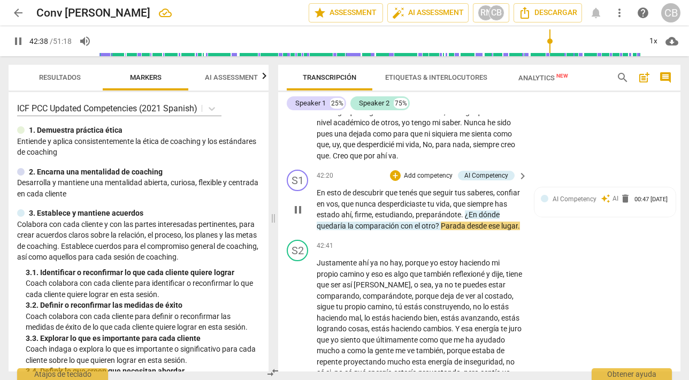
click at [298, 203] on span "pause" at bounding box center [298, 209] width 13 height 13
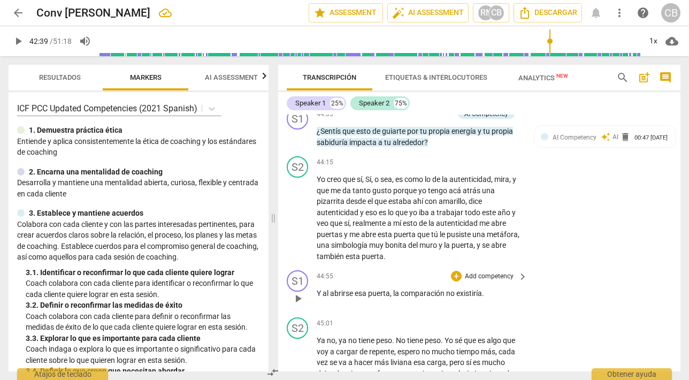
scroll to position [6871, 0]
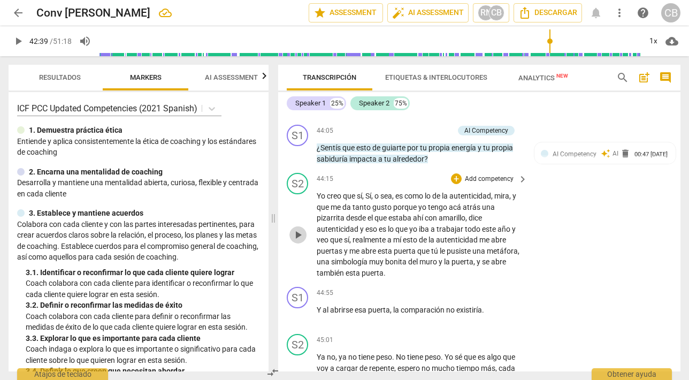
click at [298, 228] on span "play_arrow" at bounding box center [298, 234] width 13 height 13
click at [298, 228] on span "pause" at bounding box center [298, 234] width 13 height 13
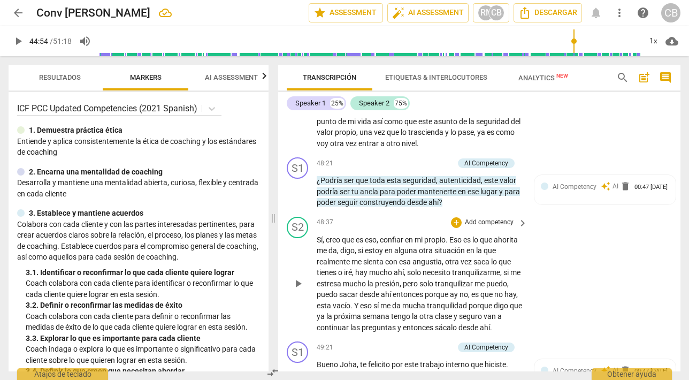
scroll to position [7578, 0]
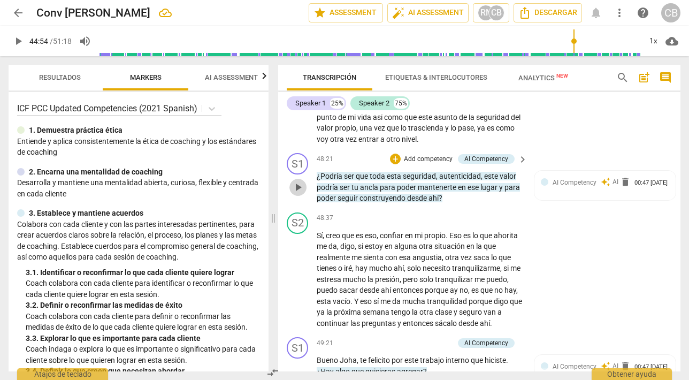
click at [297, 181] on span "play_arrow" at bounding box center [298, 187] width 13 height 13
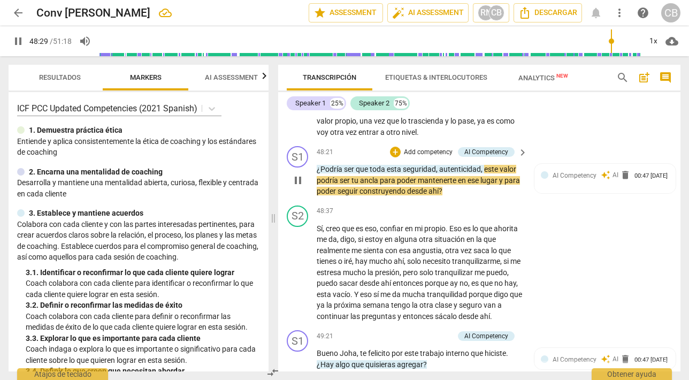
scroll to position [7586, 0]
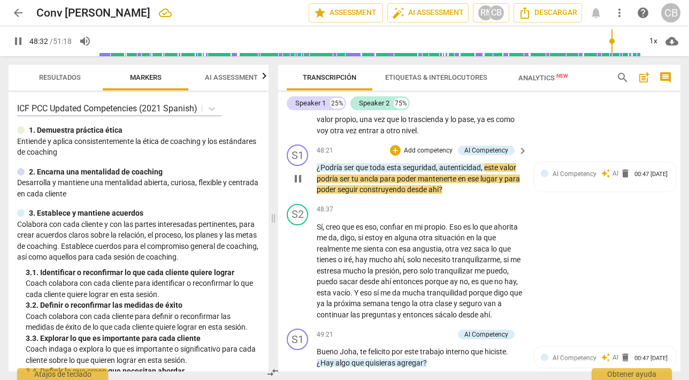
click at [298, 172] on span "pause" at bounding box center [298, 178] width 13 height 13
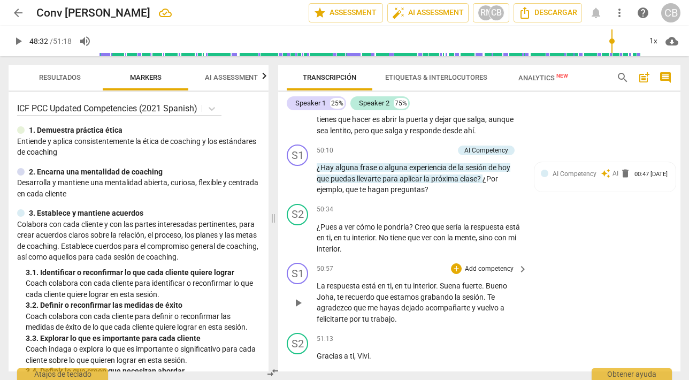
scroll to position [0, 0]
click at [296, 232] on span "play_arrow" at bounding box center [298, 238] width 13 height 13
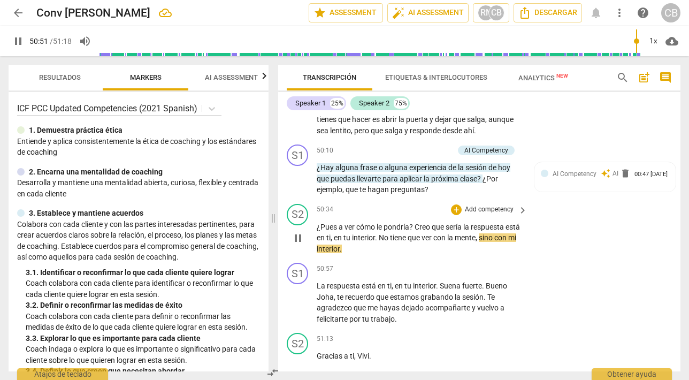
click at [297, 232] on span "pause" at bounding box center [298, 238] width 13 height 13
click at [301, 297] on span "play_arrow" at bounding box center [298, 303] width 13 height 13
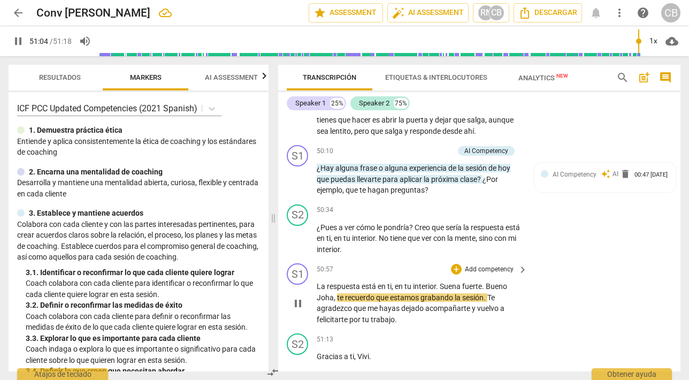
click at [301, 297] on span "pause" at bounding box center [298, 303] width 13 height 13
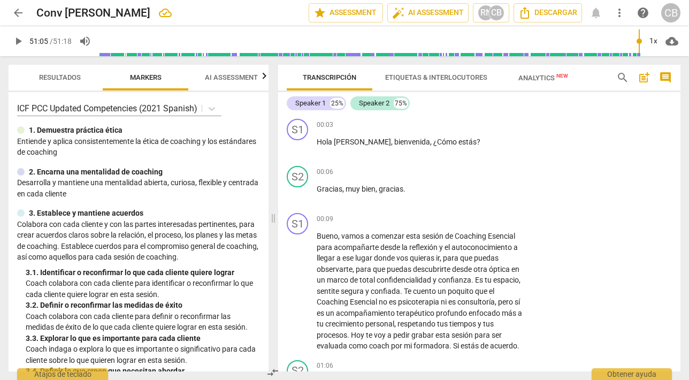
click at [542, 79] on span "Analytics New" at bounding box center [543, 78] width 50 height 8
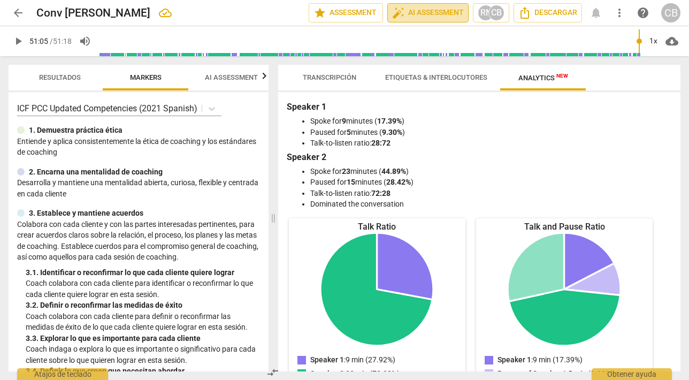
click at [425, 14] on span "auto_fix_high AI Assessment" at bounding box center [428, 12] width 72 height 13
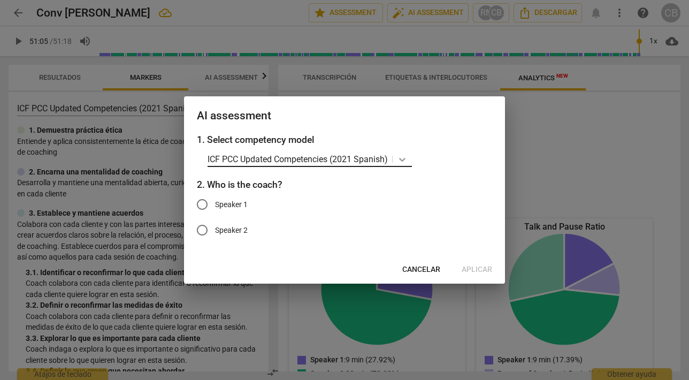
click at [403, 161] on icon at bounding box center [402, 159] width 11 height 11
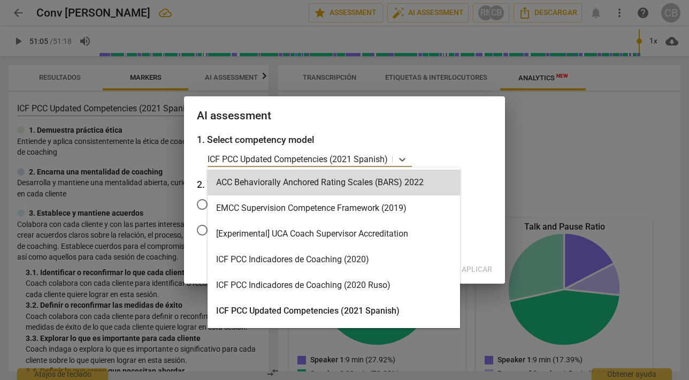
click at [450, 108] on div "AI assessment" at bounding box center [344, 114] width 321 height 37
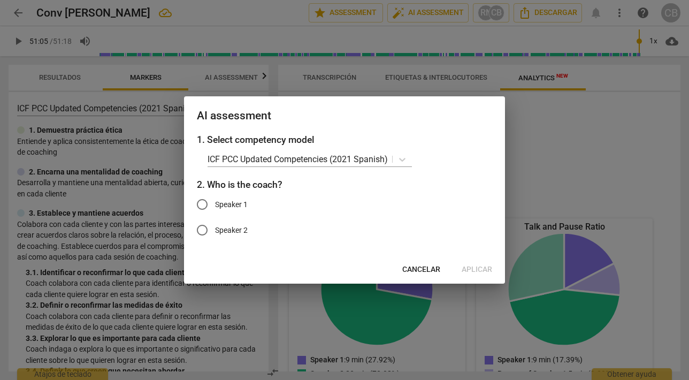
click at [416, 268] on span "Cancelar" at bounding box center [421, 269] width 38 height 11
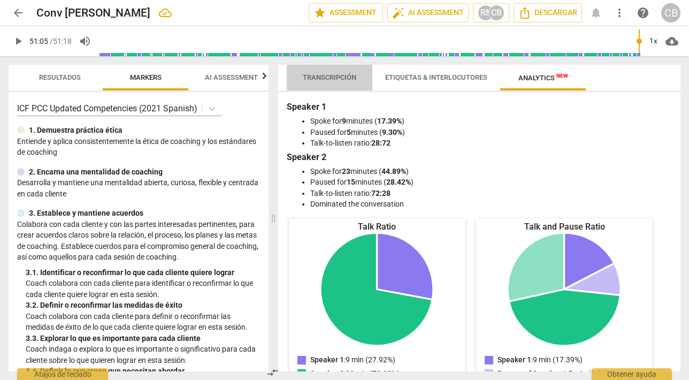
click at [323, 76] on span "Transcripción" at bounding box center [329, 77] width 53 height 8
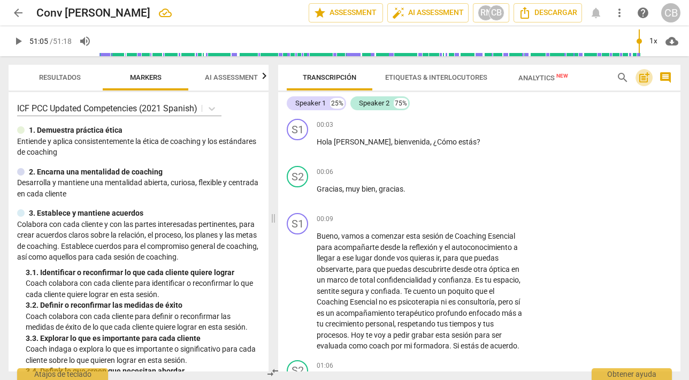
click at [643, 78] on span "post_add" at bounding box center [644, 77] width 13 height 13
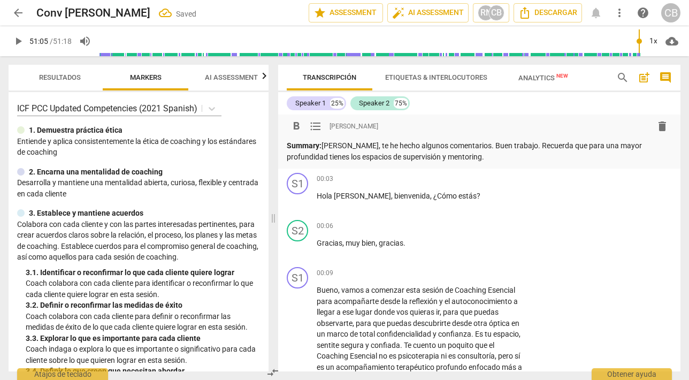
click at [531, 145] on p "Summary: [PERSON_NAME], te he hecho algunos comentarios. Buen trabajo. Recuerda…" at bounding box center [479, 151] width 385 height 22
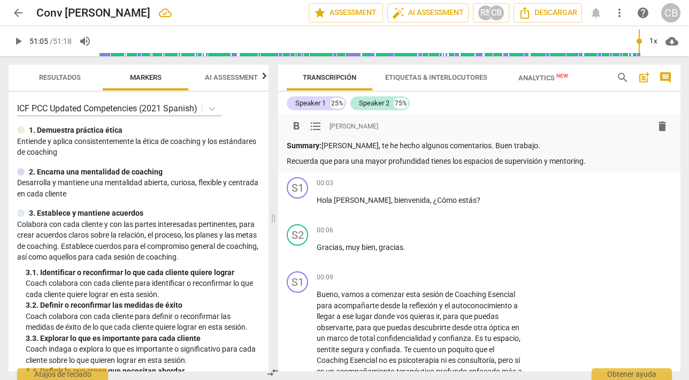
click at [600, 159] on p "Recuerda que para una mayor profundidad tienes los espacios de supervisión y me…" at bounding box center [479, 161] width 385 height 11
click at [429, 159] on p "Recuerda que para una mayor profundidad tienes los espacios de supervisión y me…" at bounding box center [479, 161] width 385 height 11
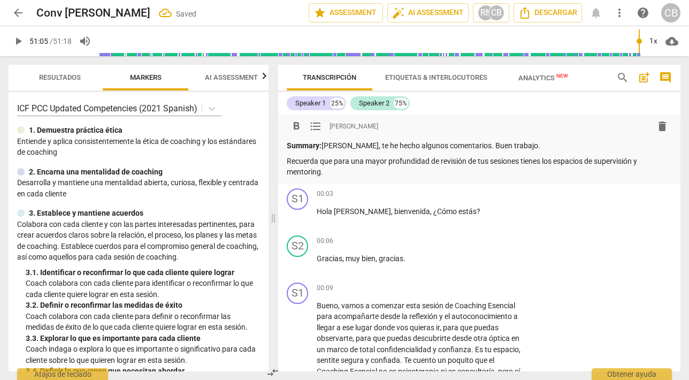
click at [641, 162] on p "Recuerda que para una mayor profundidad de revisión de tus sesiones tienes los …" at bounding box center [479, 167] width 385 height 22
click at [601, 202] on div "S1 play_arrow pause 00:03 + Add competency keyboard_arrow_right [PERSON_NAME] ,…" at bounding box center [479, 207] width 402 height 47
click at [17, 11] on span "arrow_back" at bounding box center [18, 12] width 13 height 13
